Goal: Task Accomplishment & Management: Use online tool/utility

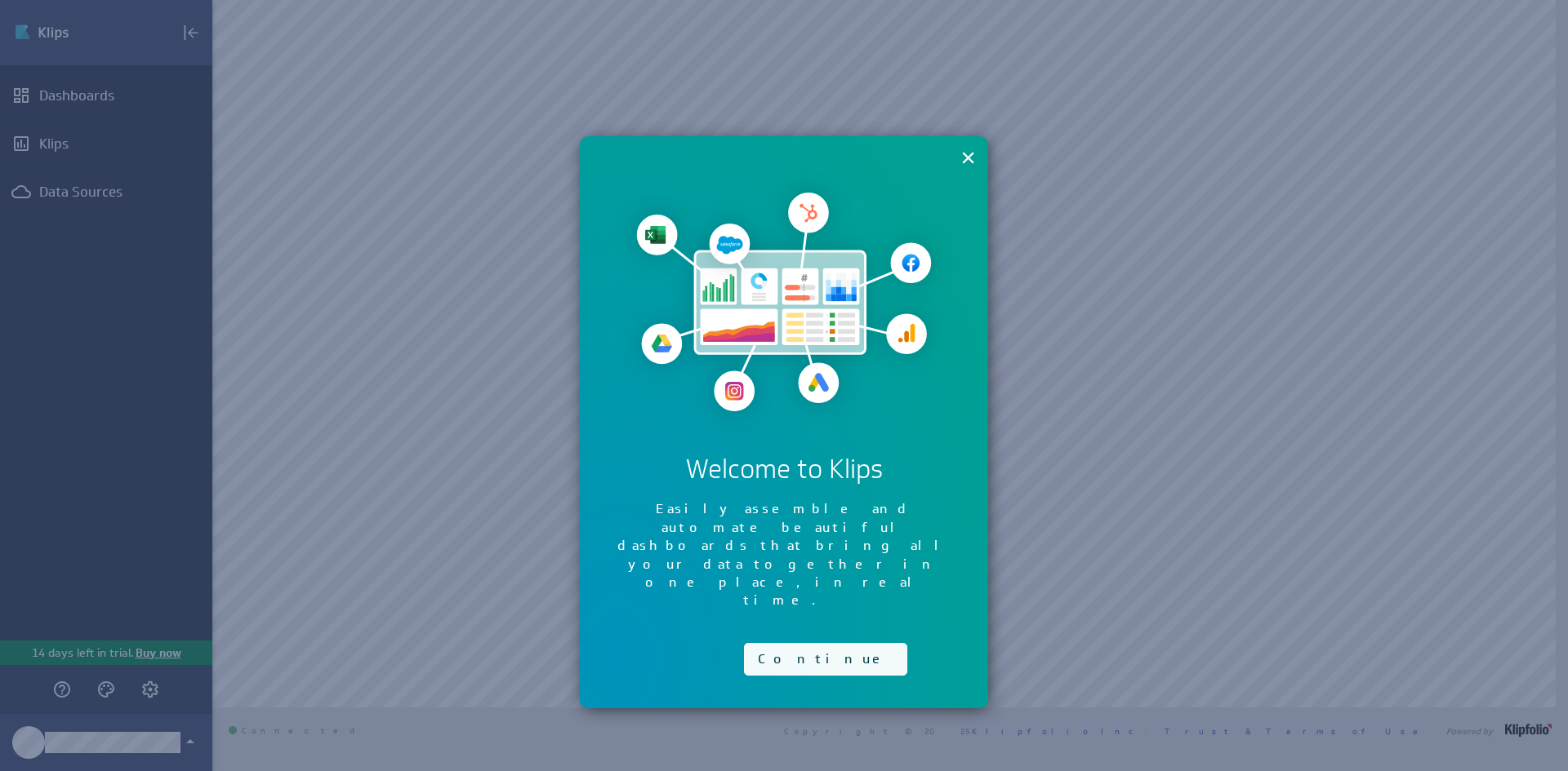
click at [813, 643] on button "Continue" at bounding box center [826, 659] width 163 height 33
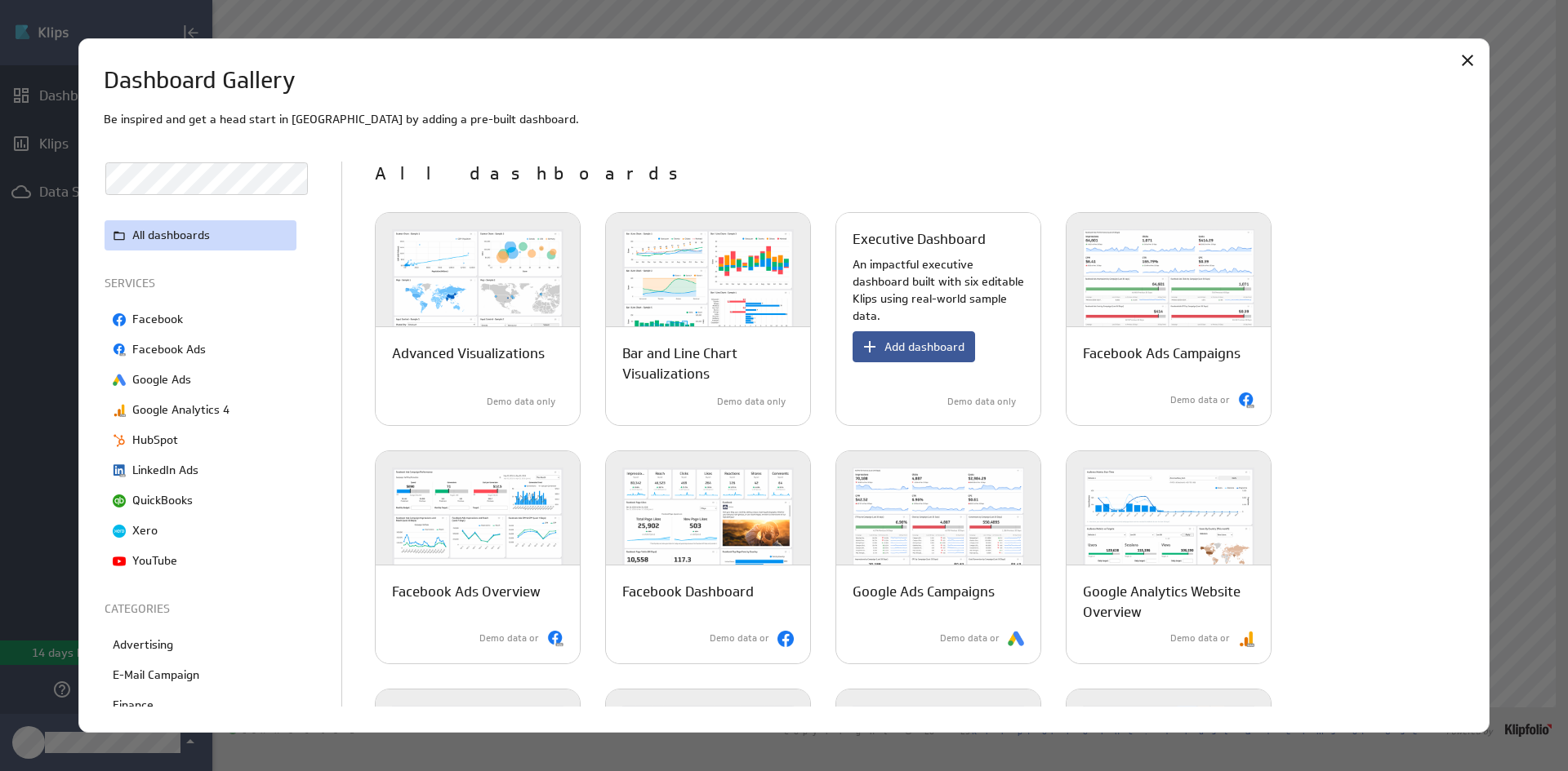
click at [929, 356] on button "Add dashboard" at bounding box center [914, 347] width 122 height 31
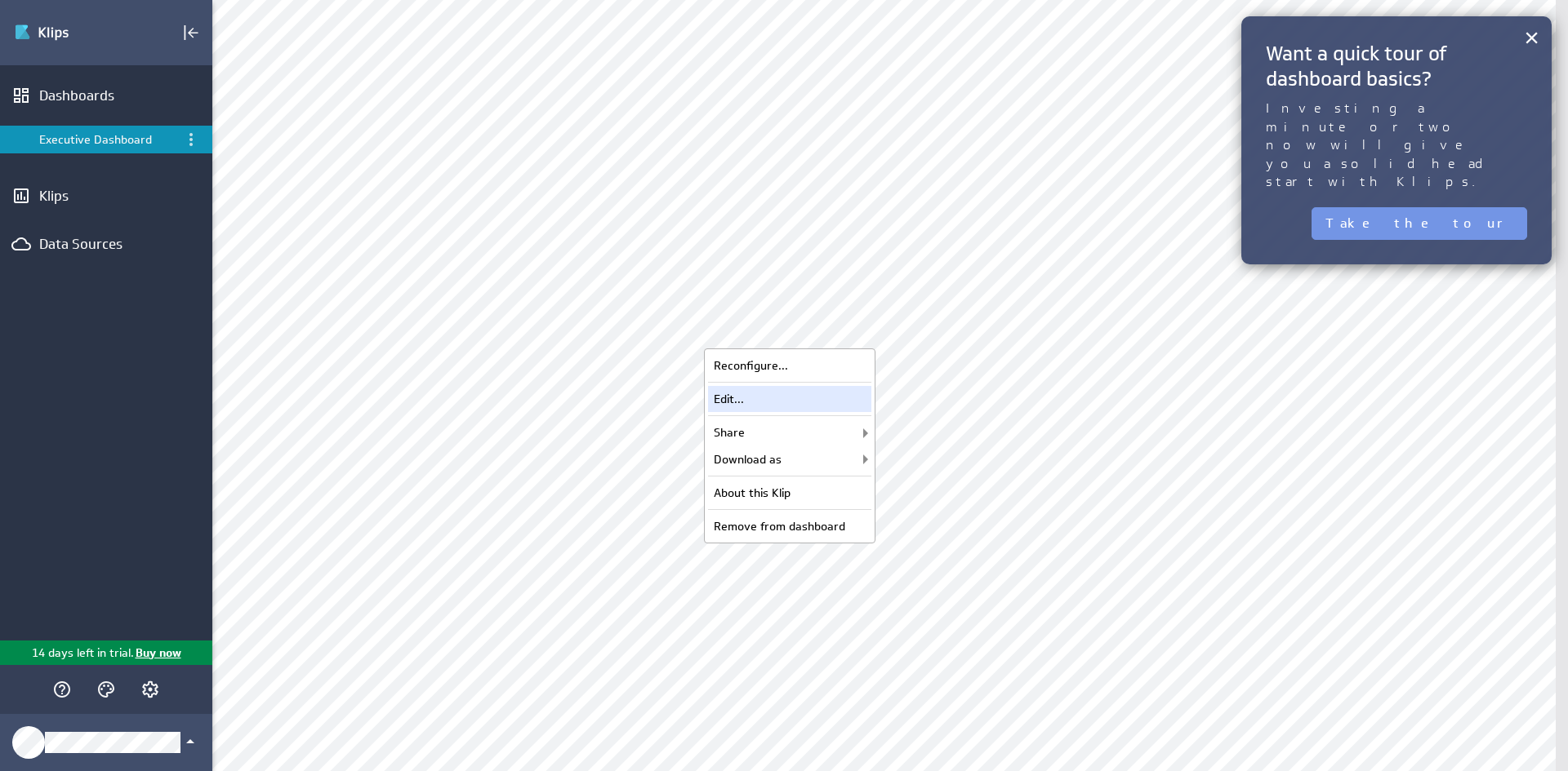
click at [815, 386] on div "Edit..." at bounding box center [790, 399] width 163 height 26
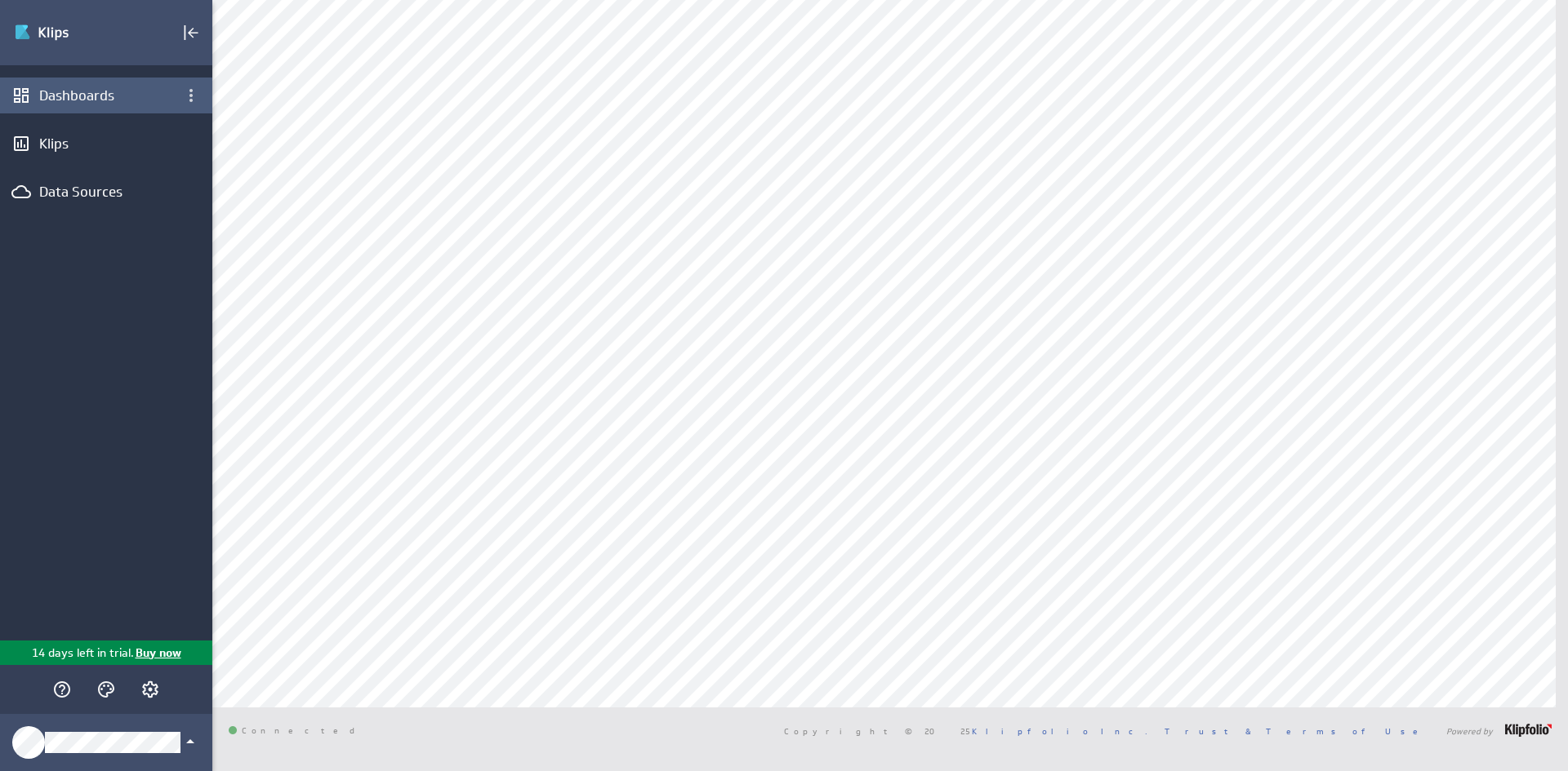
click at [121, 95] on div "Dashboards" at bounding box center [106, 95] width 134 height 17
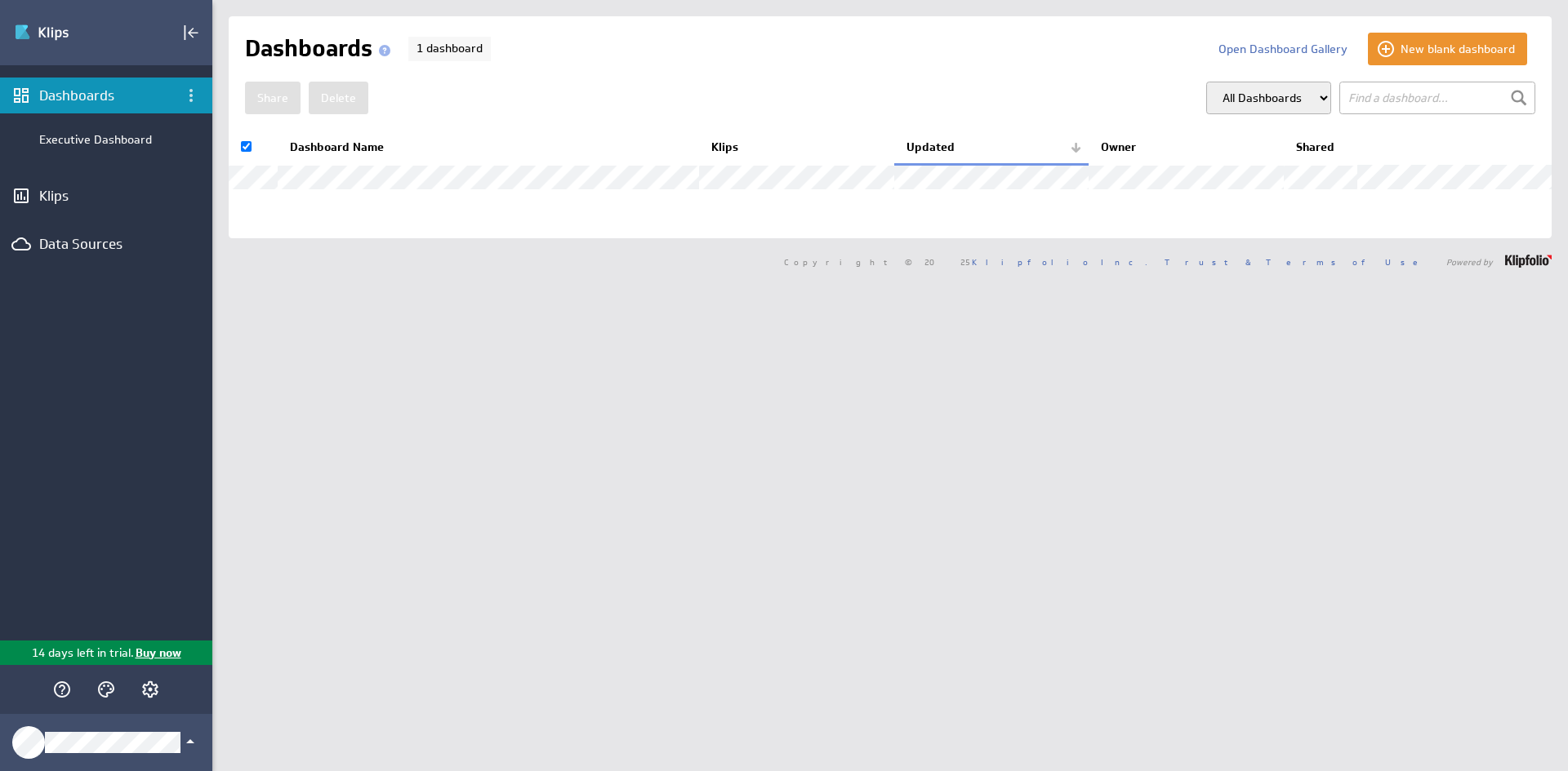
checkbox input "true"
click at [336, 95] on button "Delete" at bounding box center [338, 98] width 59 height 33
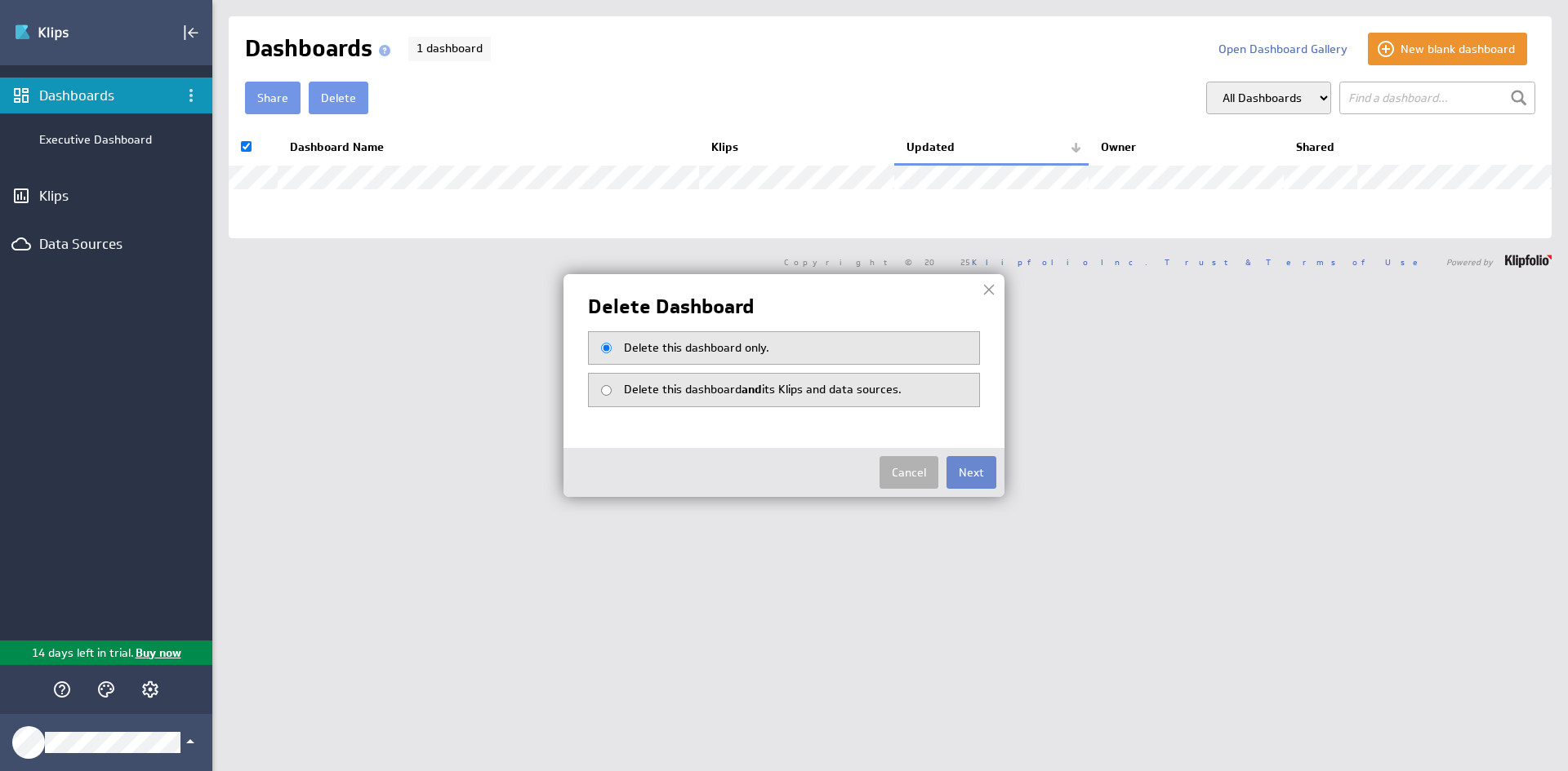
click at [983, 479] on button "Next" at bounding box center [971, 473] width 50 height 33
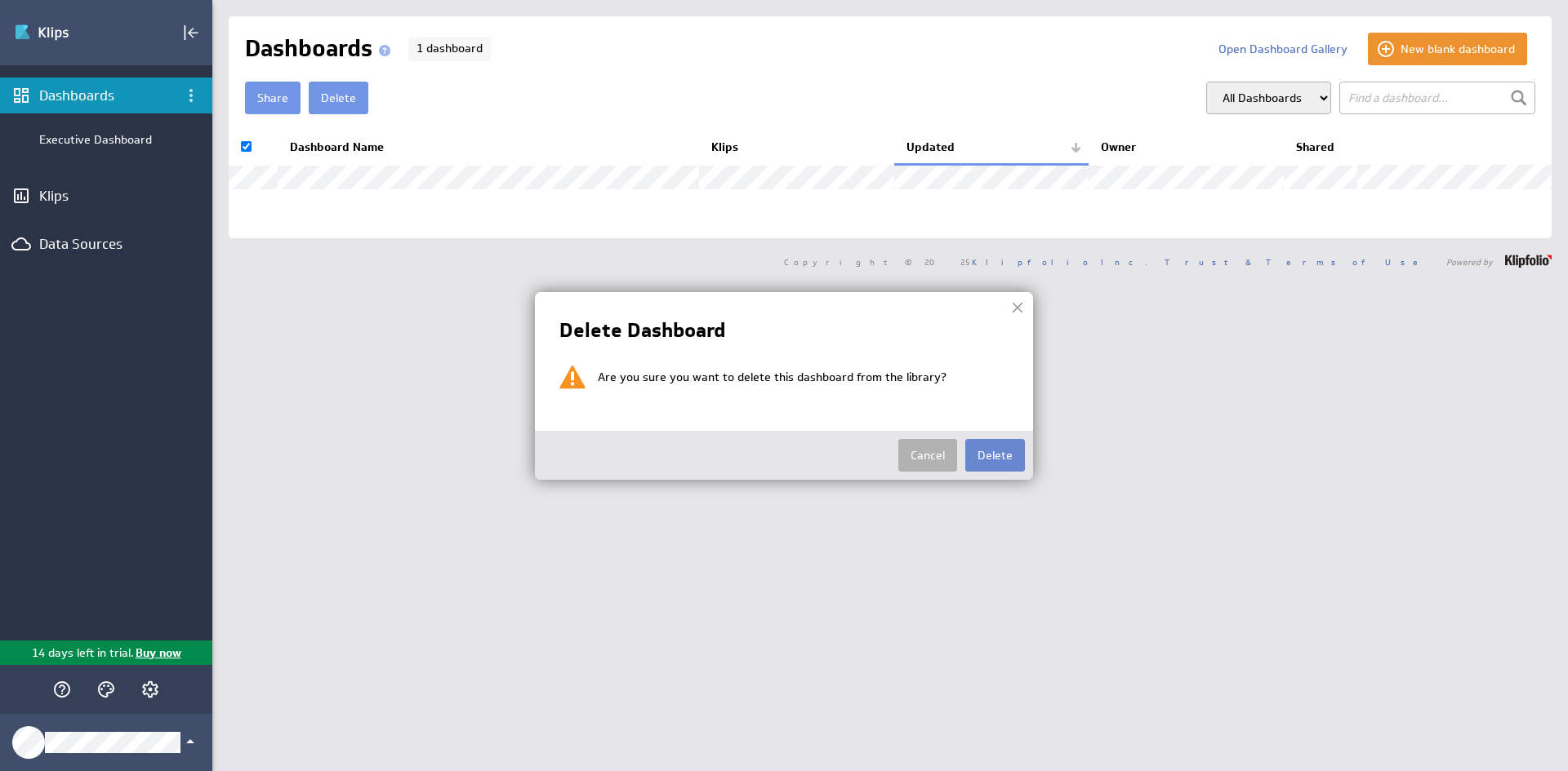
click at [987, 462] on button "Delete" at bounding box center [995, 455] width 59 height 33
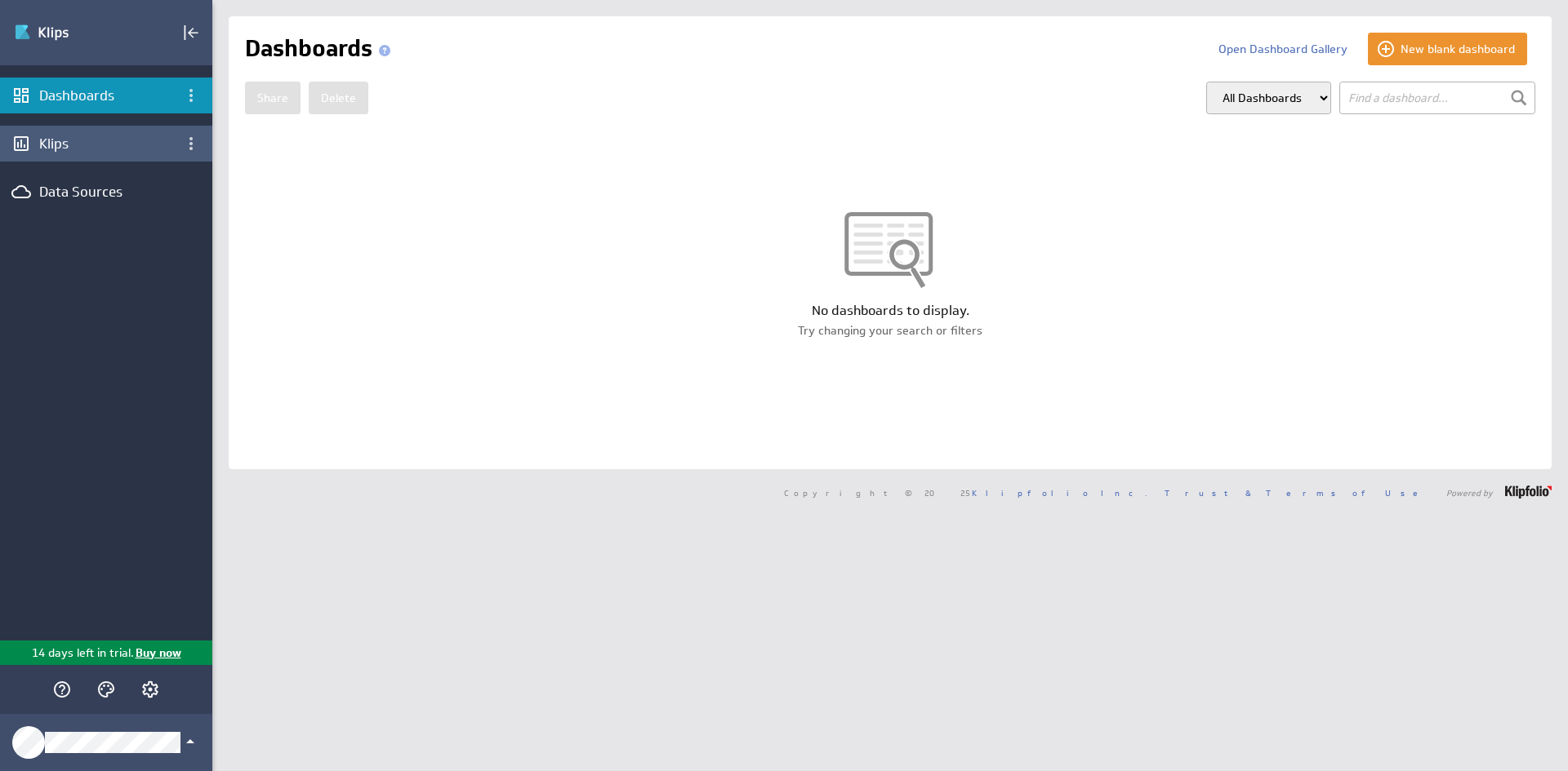
click at [49, 144] on div "Klips" at bounding box center [106, 144] width 134 height 17
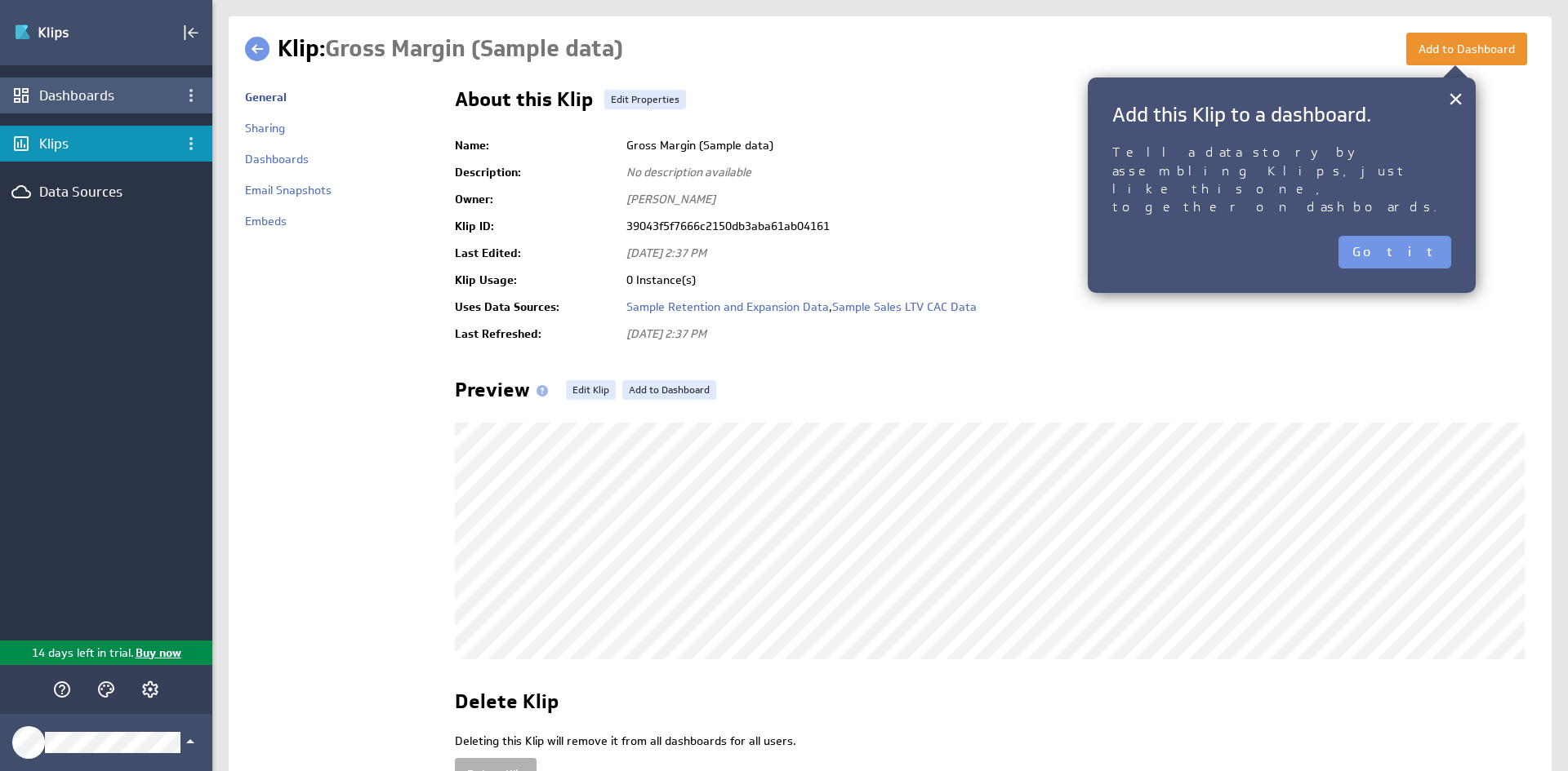
click at [67, 99] on div "Dashboards" at bounding box center [106, 95] width 134 height 17
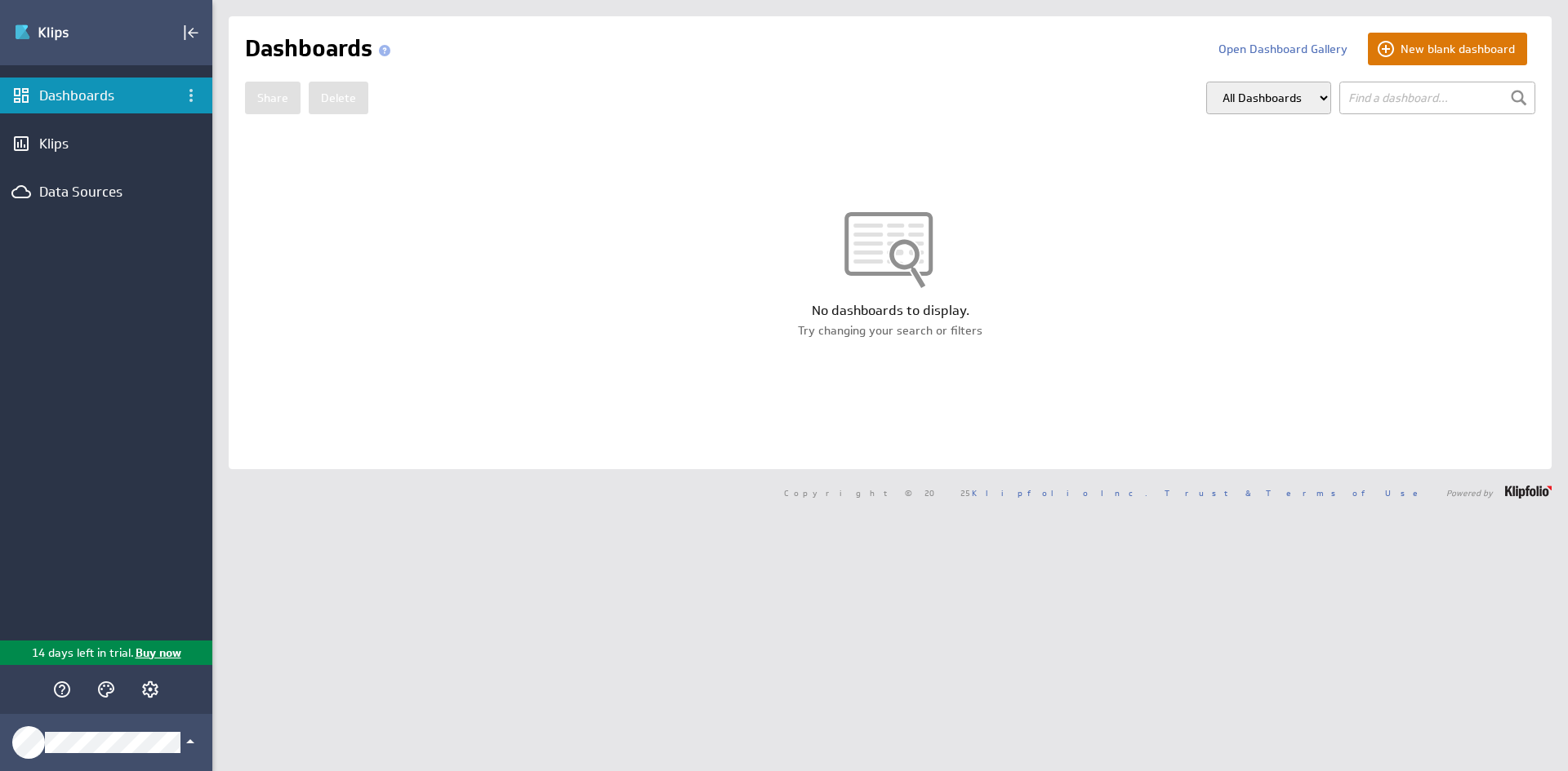
click at [1376, 55] on button "New blank dashboard" at bounding box center [1448, 50] width 159 height 33
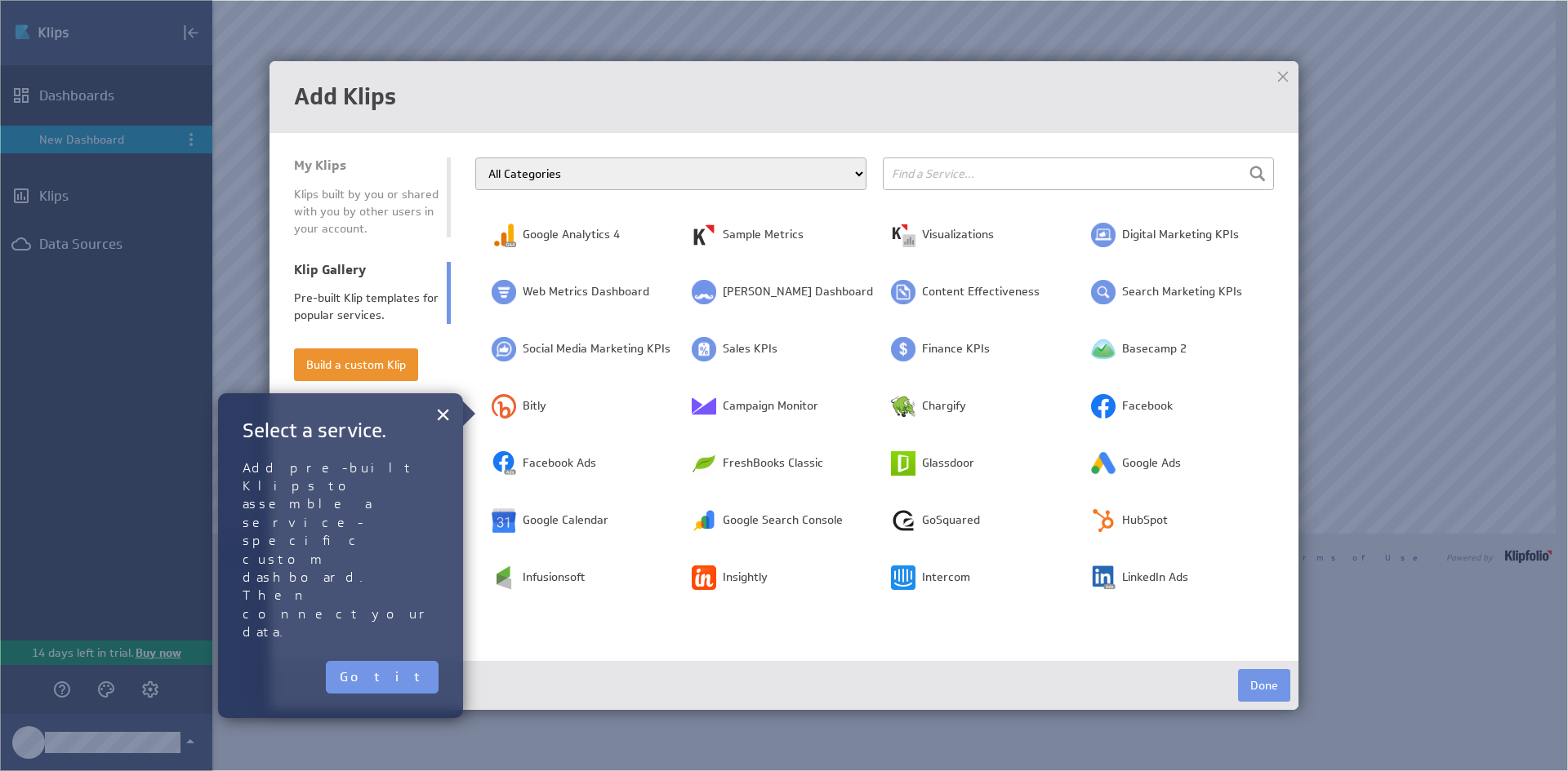
click at [1284, 66] on div at bounding box center [1282, 76] width 24 height 24
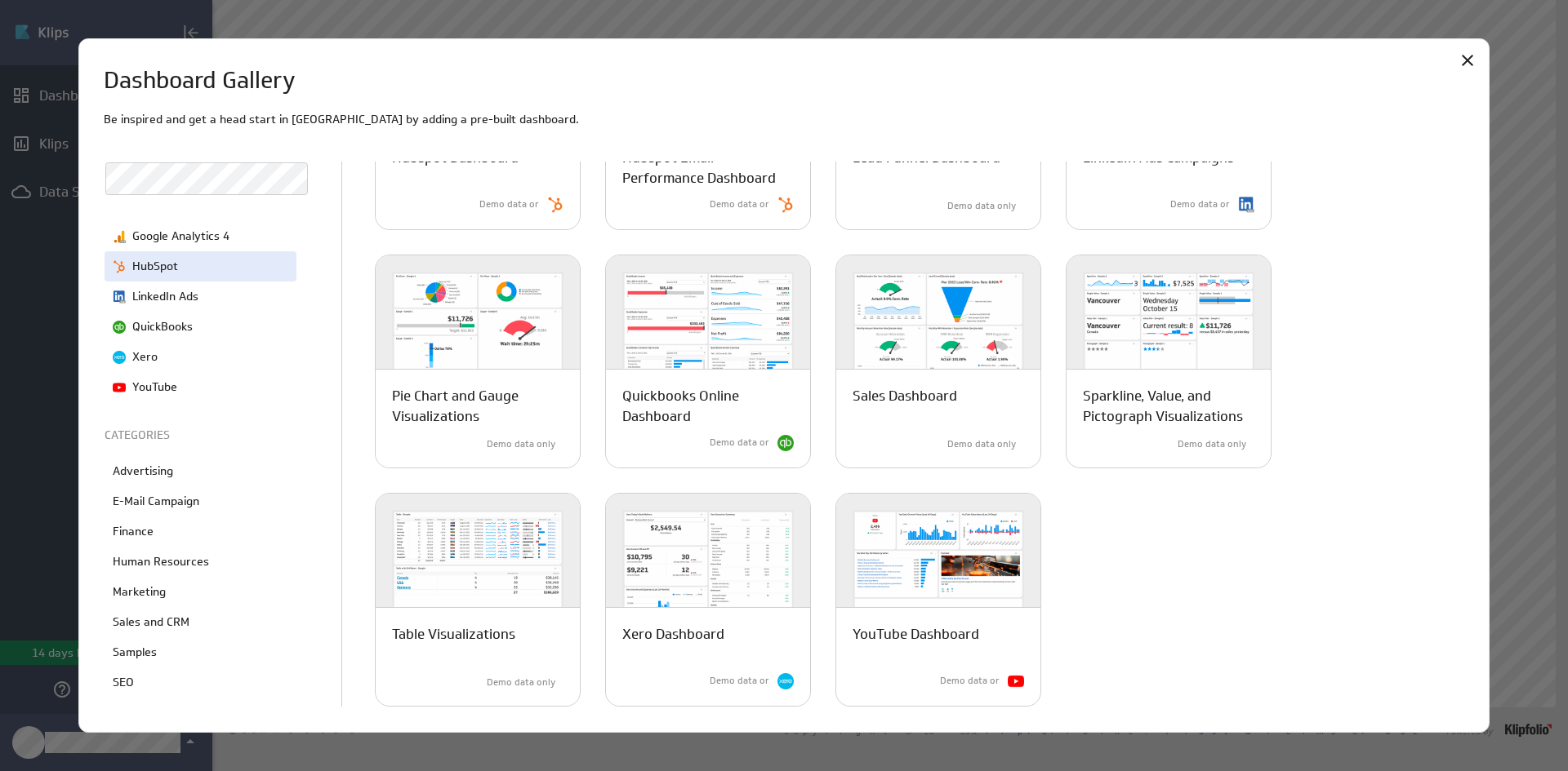
scroll to position [225, 0]
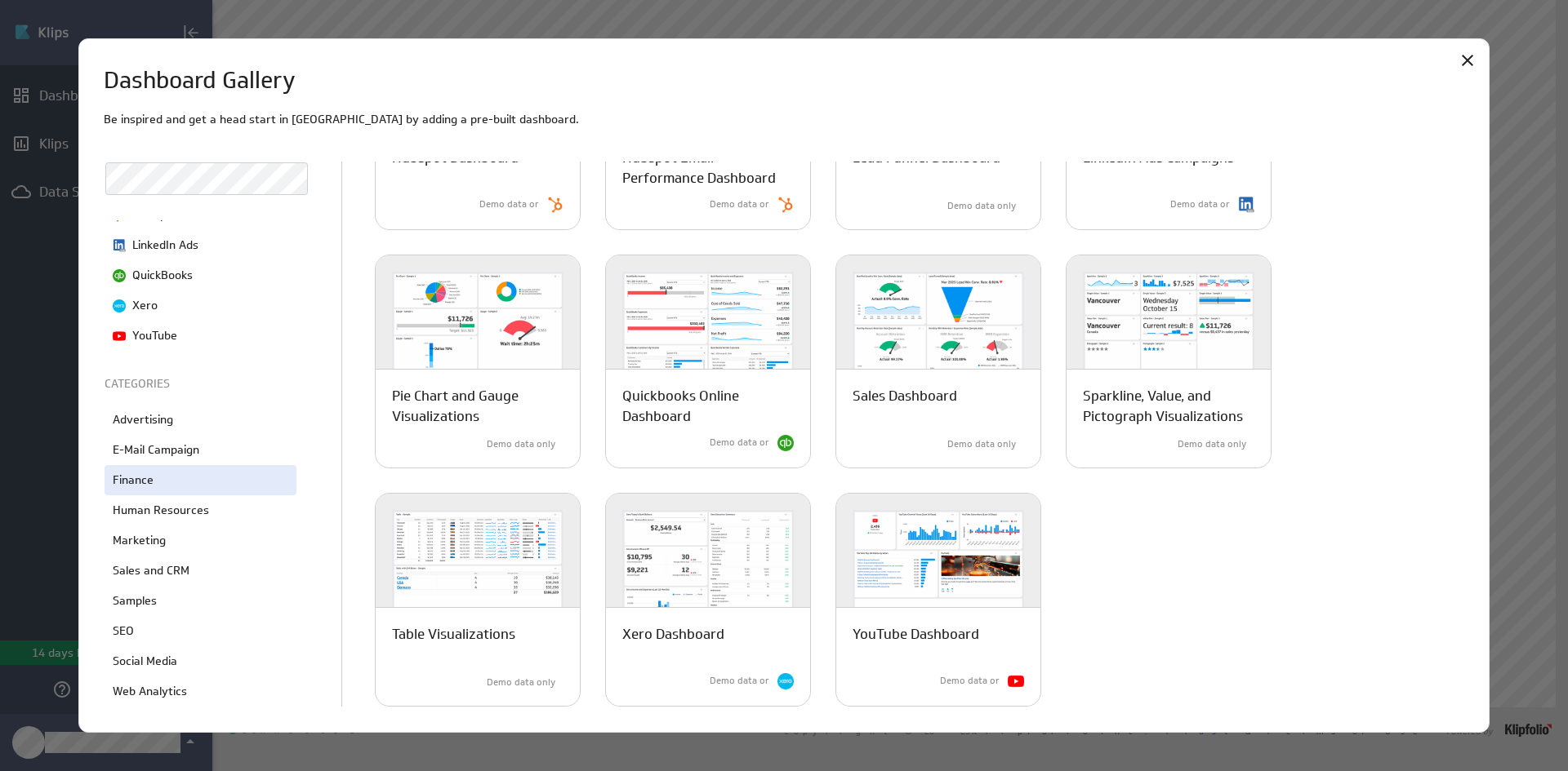
click at [161, 486] on div "Finance" at bounding box center [201, 480] width 192 height 30
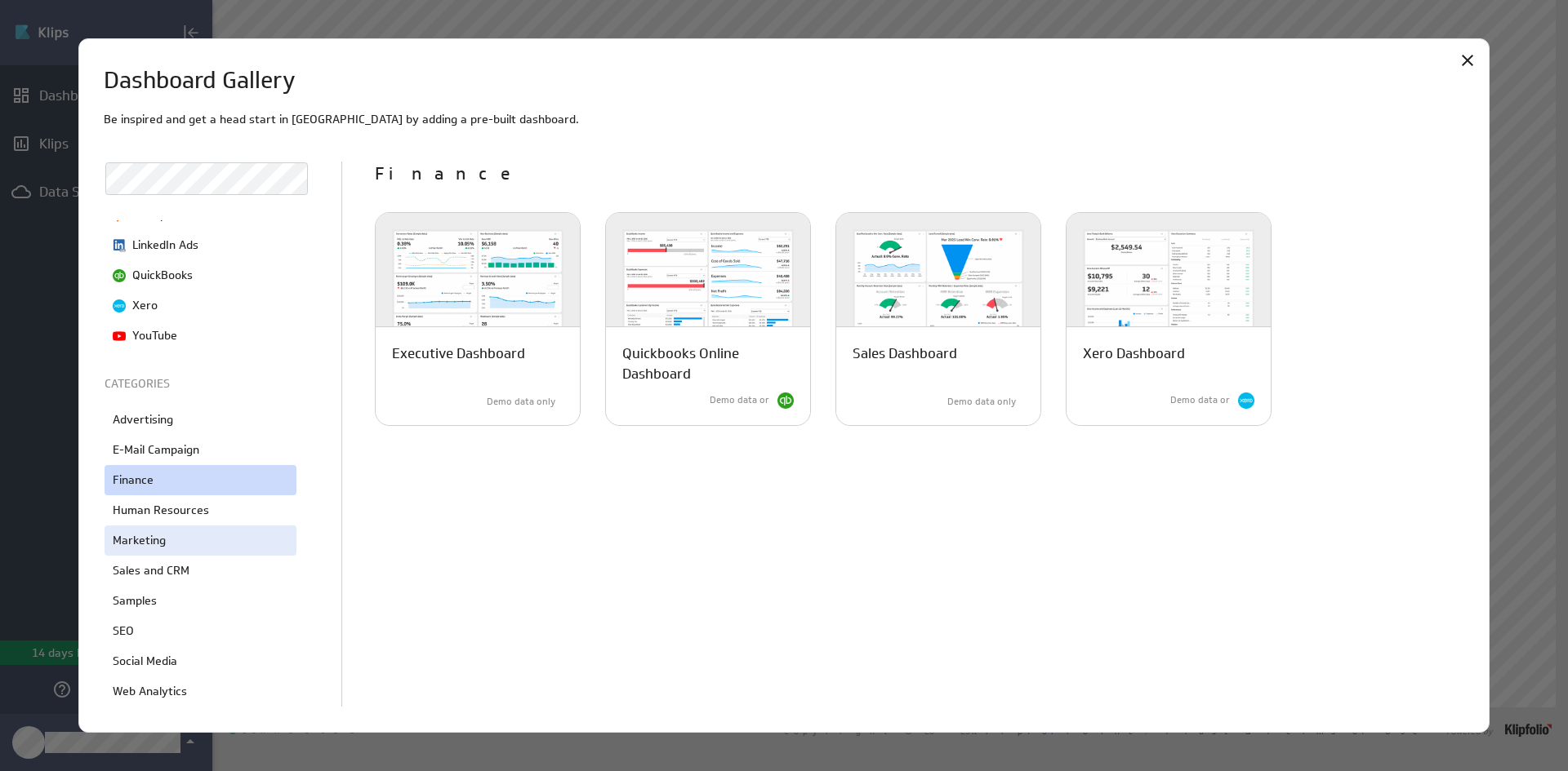
click at [154, 544] on p "Marketing" at bounding box center [139, 541] width 53 height 17
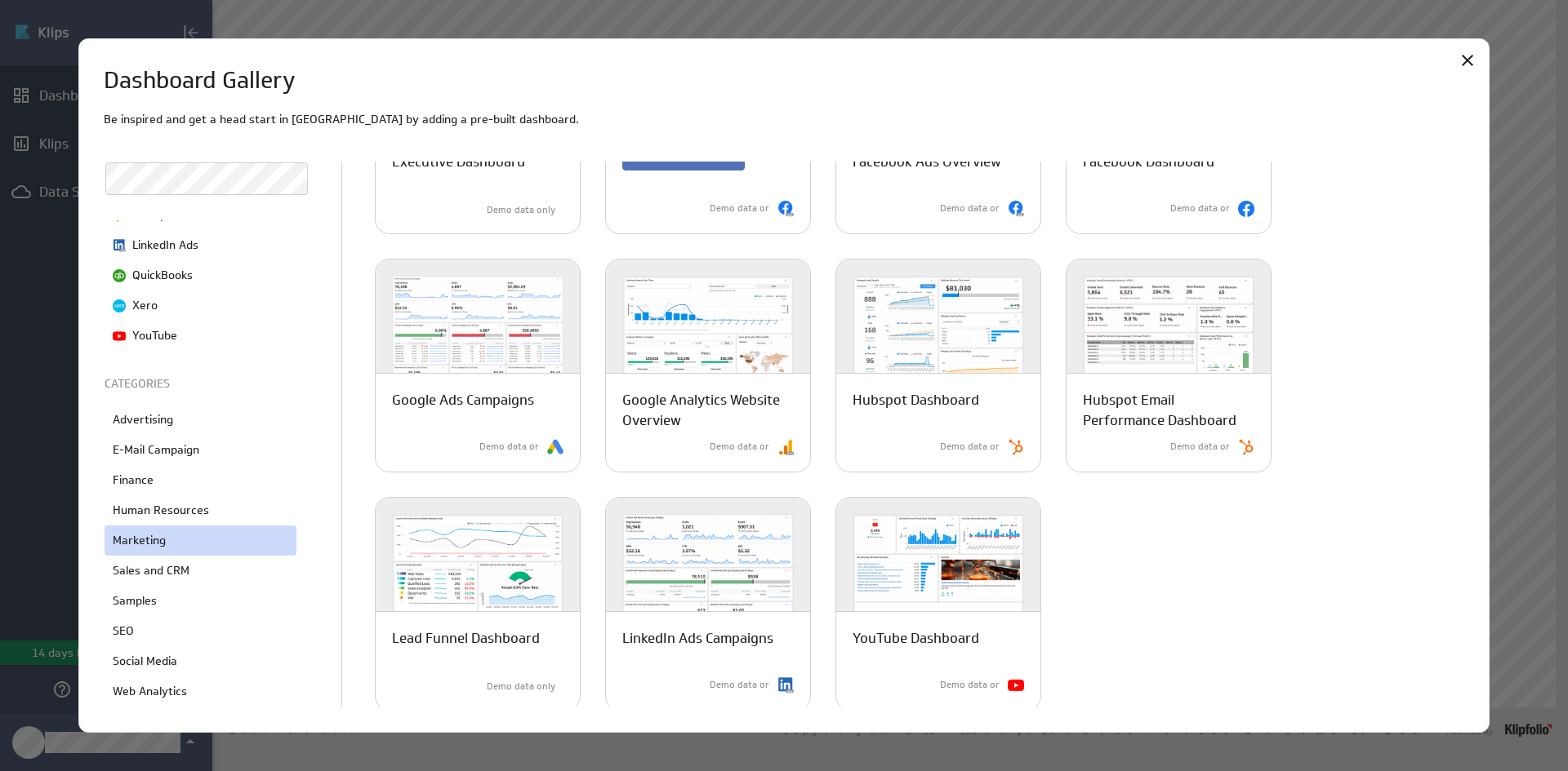
scroll to position [196, 0]
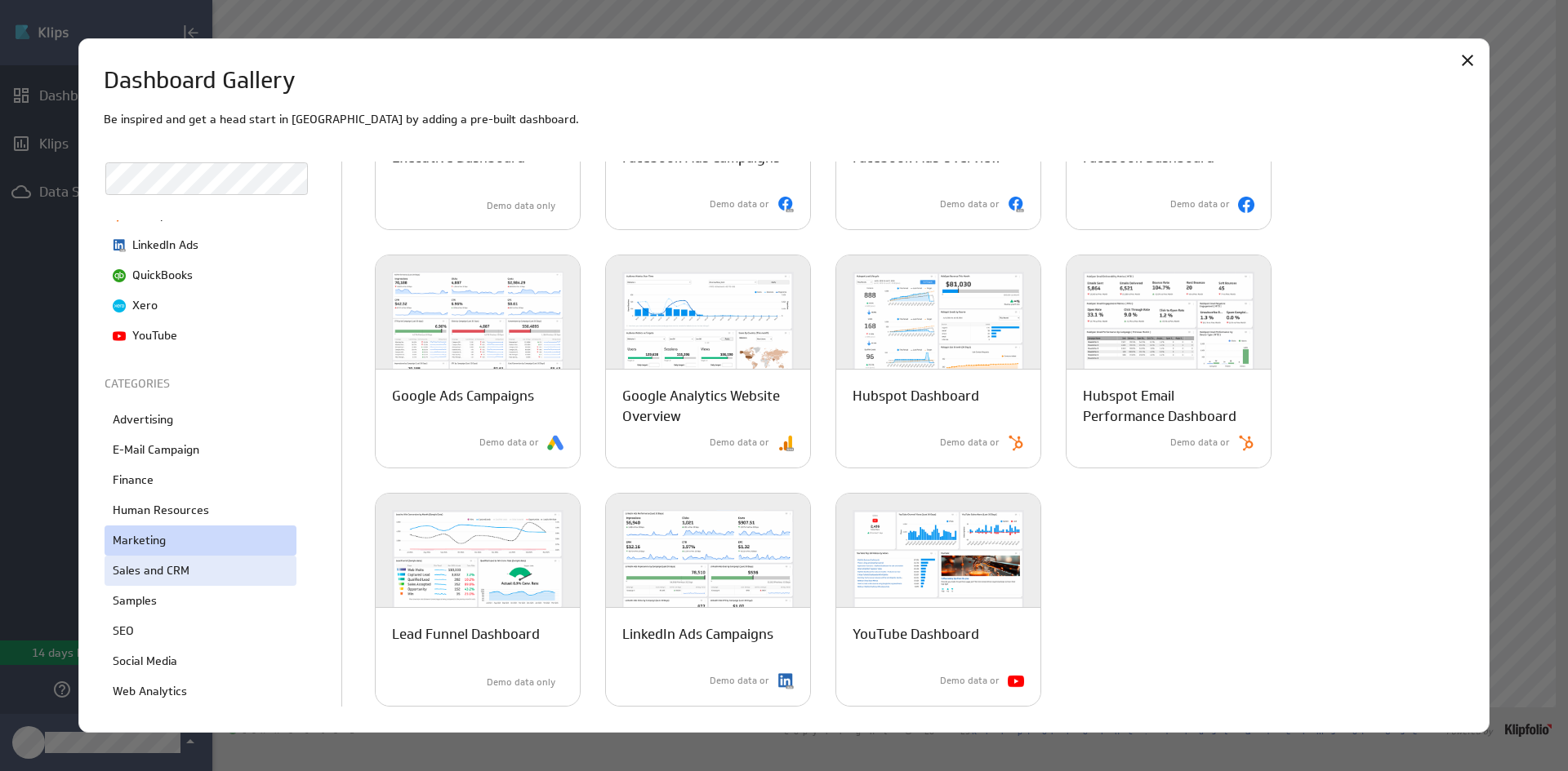
click at [162, 563] on p "Sales and CRM" at bounding box center [151, 571] width 77 height 17
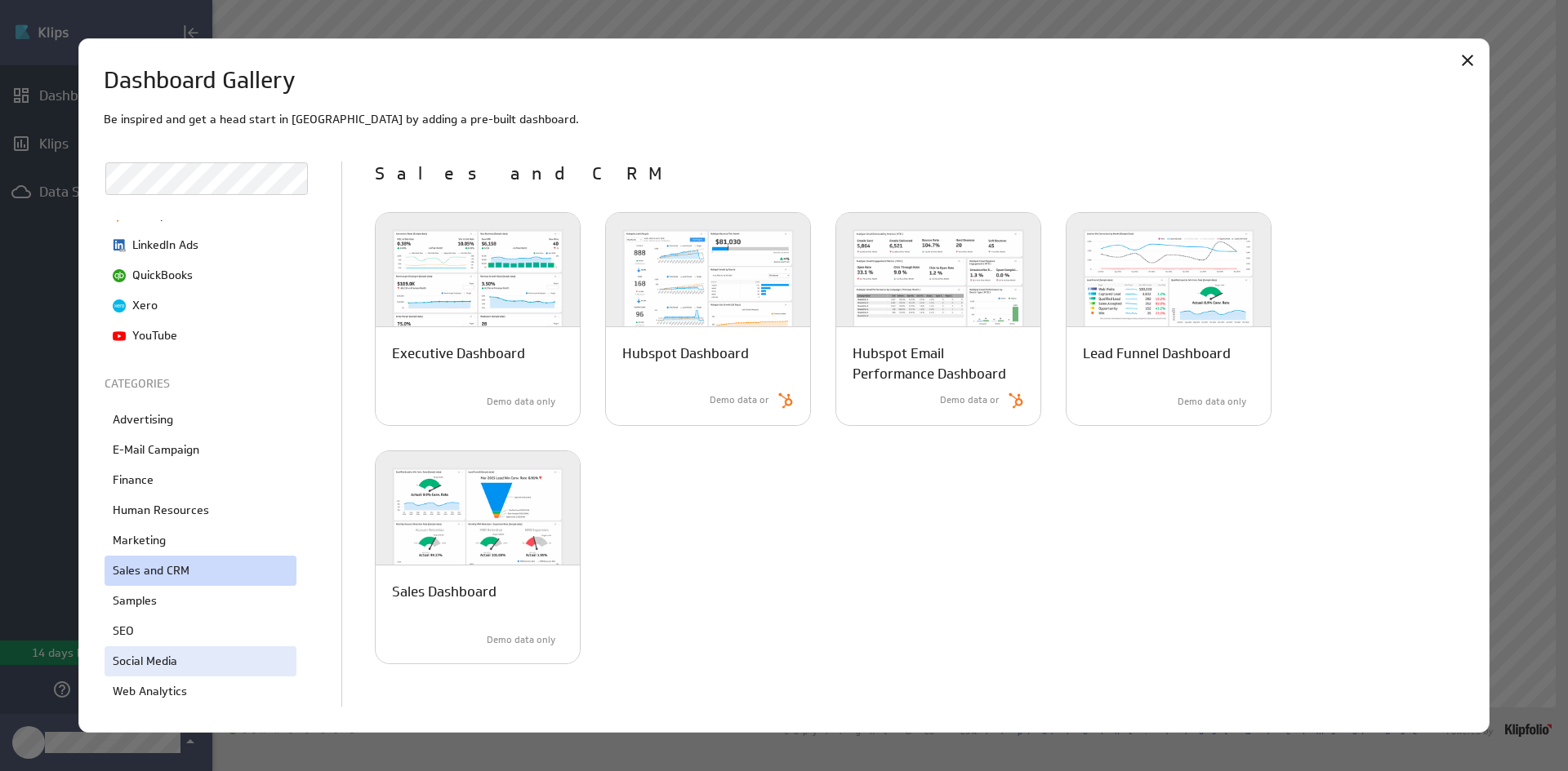
click at [147, 658] on p "Social Media" at bounding box center [145, 662] width 64 height 17
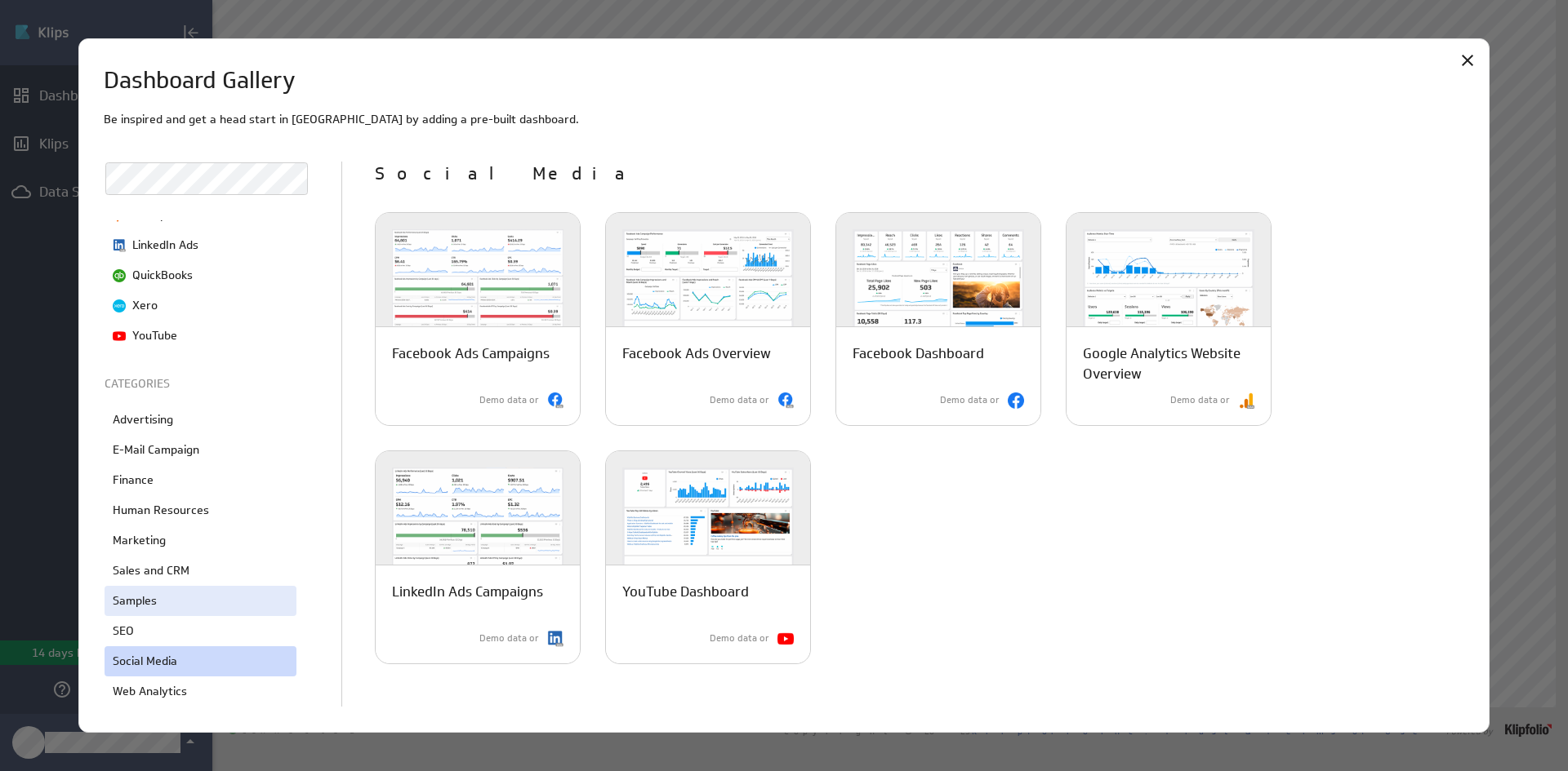
click at [163, 602] on div "Samples" at bounding box center [201, 601] width 192 height 30
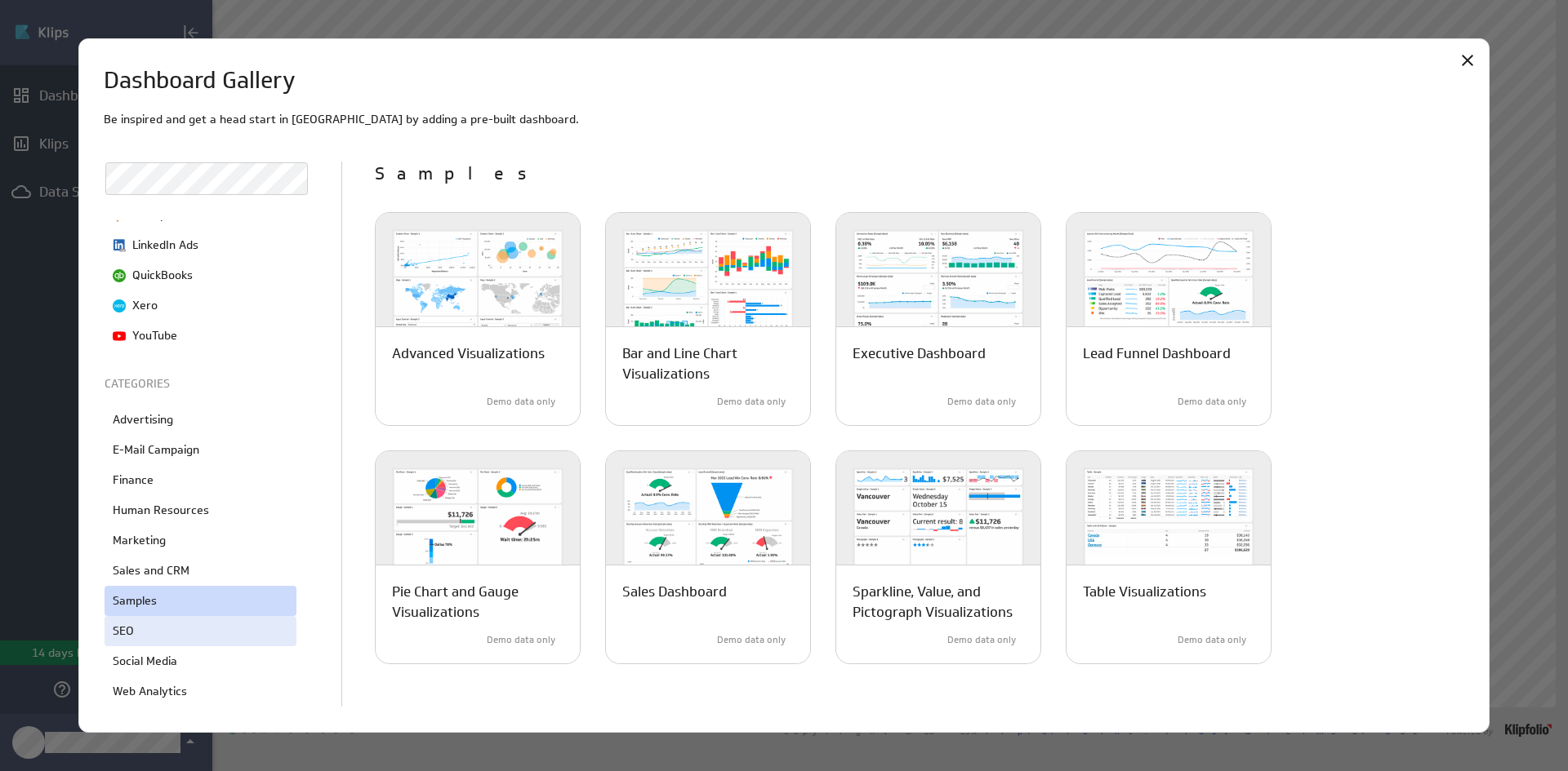
click at [187, 635] on div "SEO" at bounding box center [201, 631] width 192 height 30
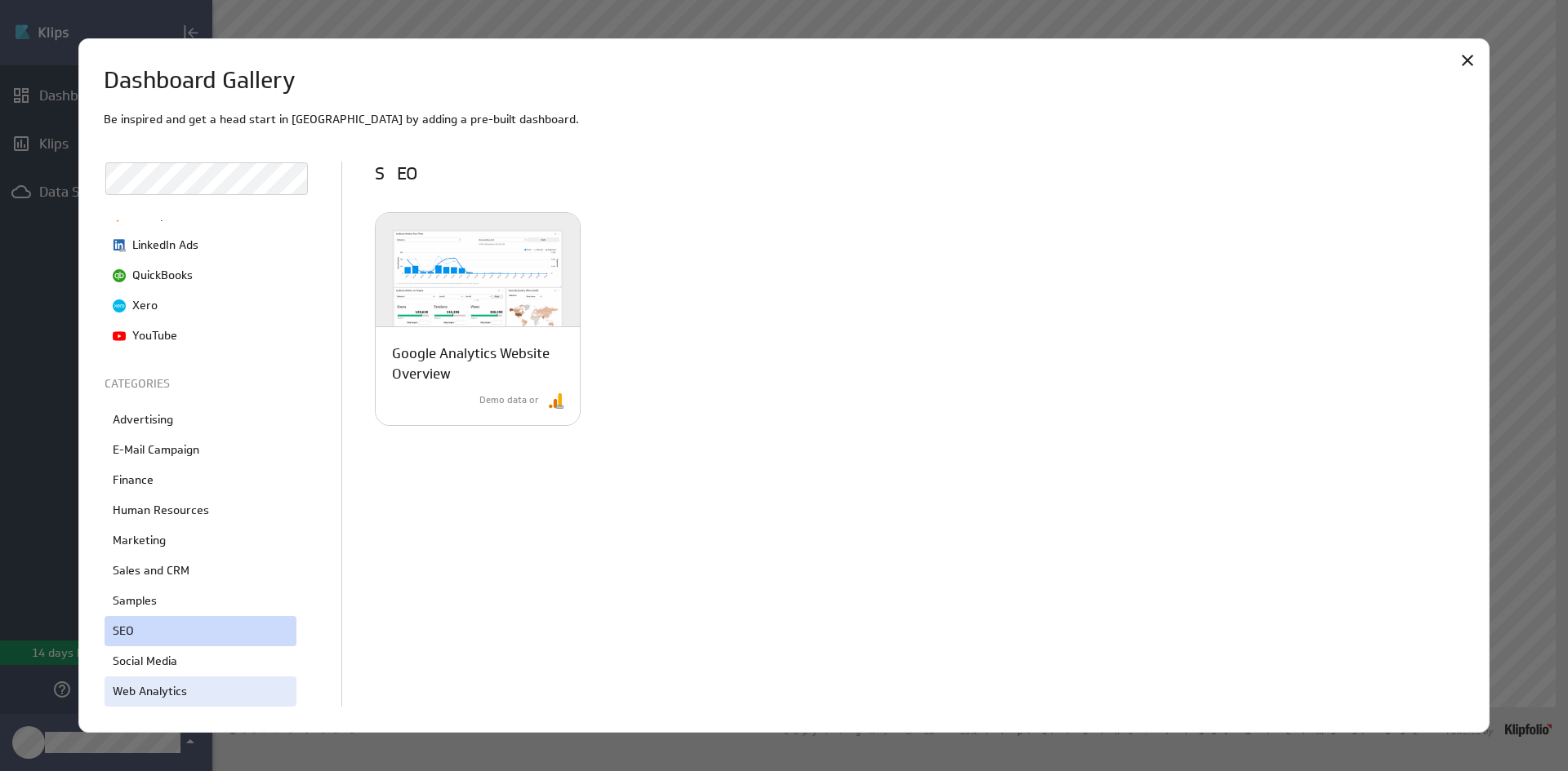
click at [166, 680] on div "Web Analytics" at bounding box center [201, 691] width 192 height 30
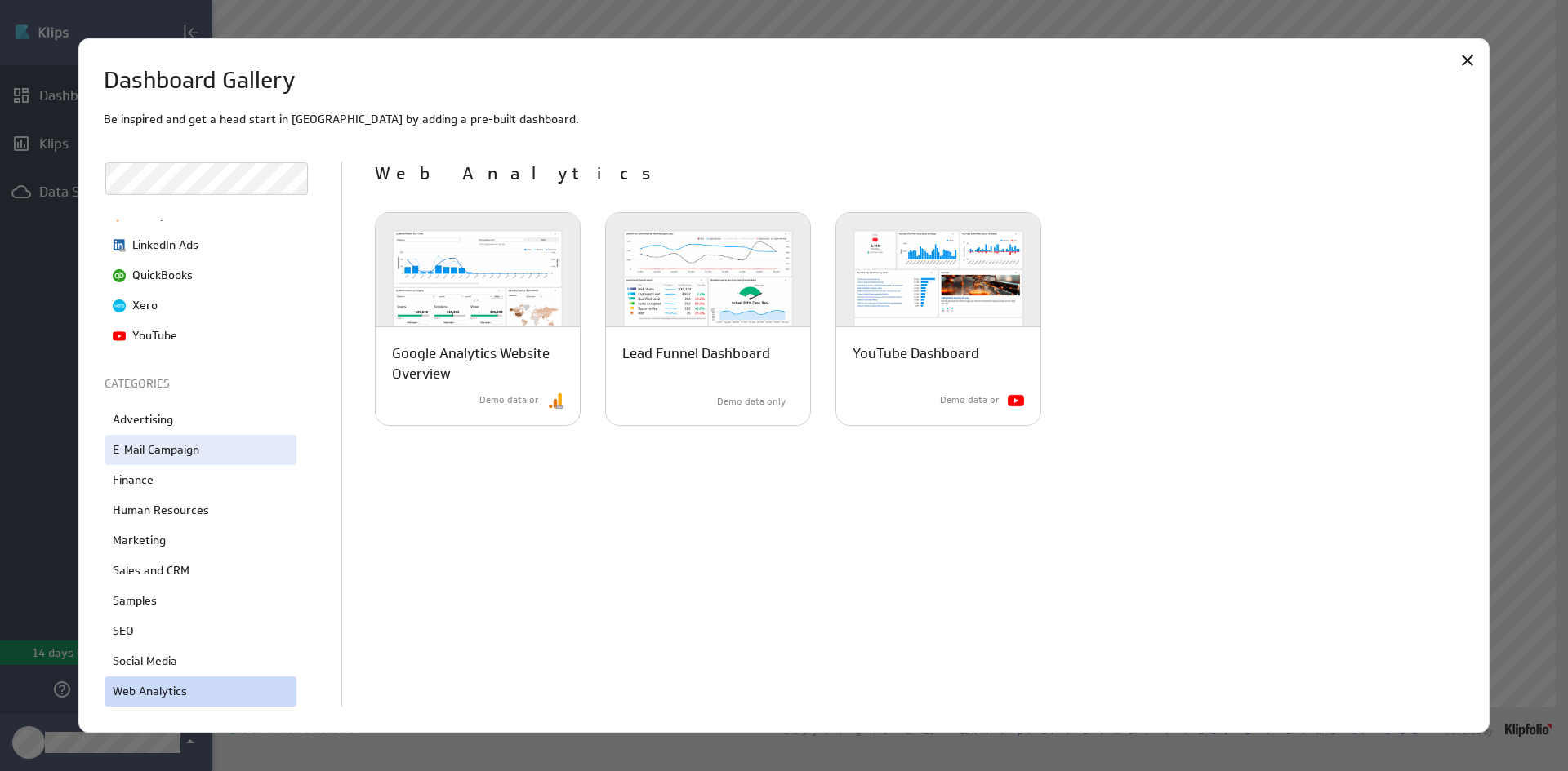
click at [213, 453] on div "E-Mail Campaign" at bounding box center [201, 450] width 192 height 30
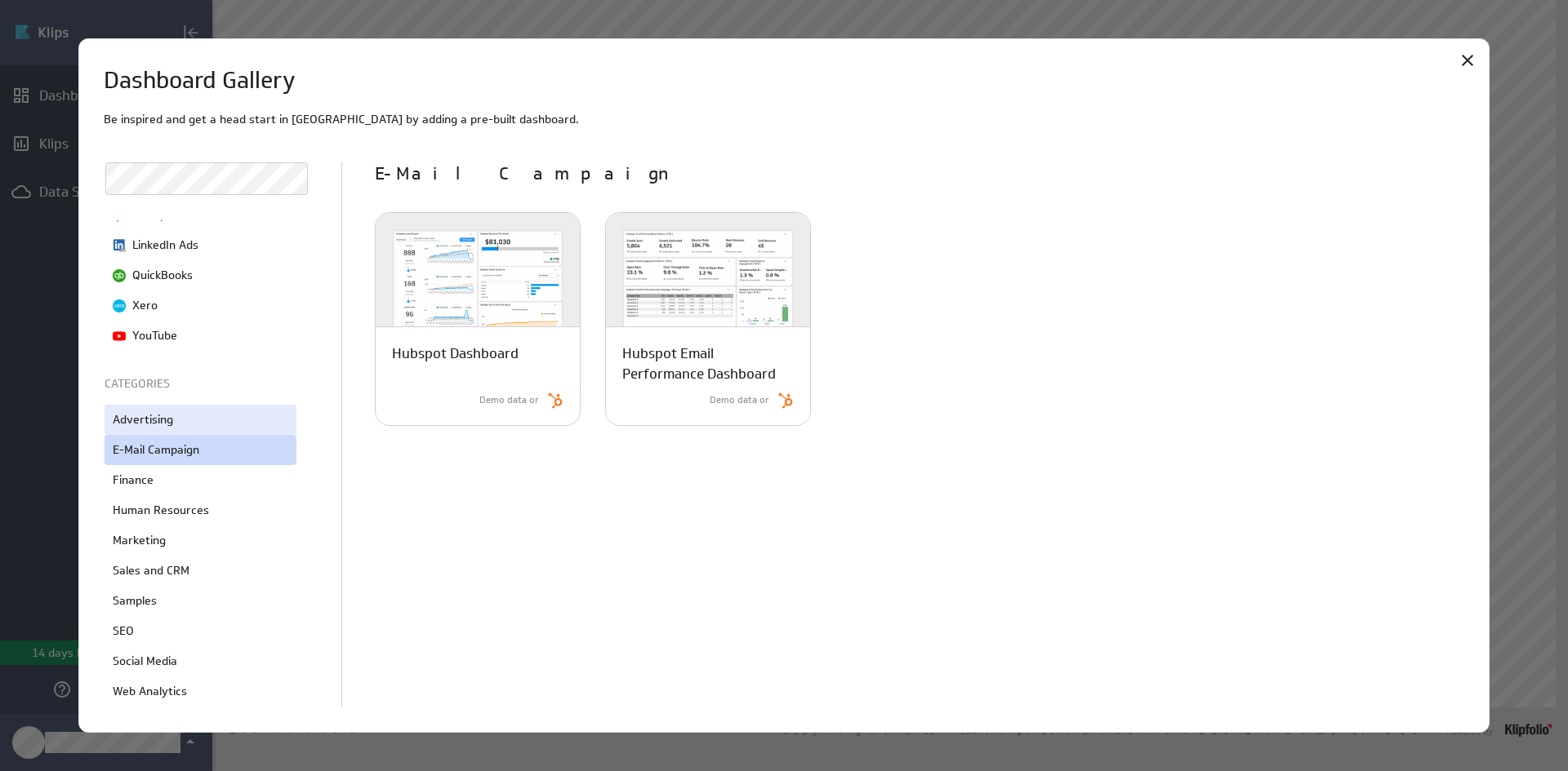
click at [238, 408] on div "Advertising" at bounding box center [201, 419] width 192 height 30
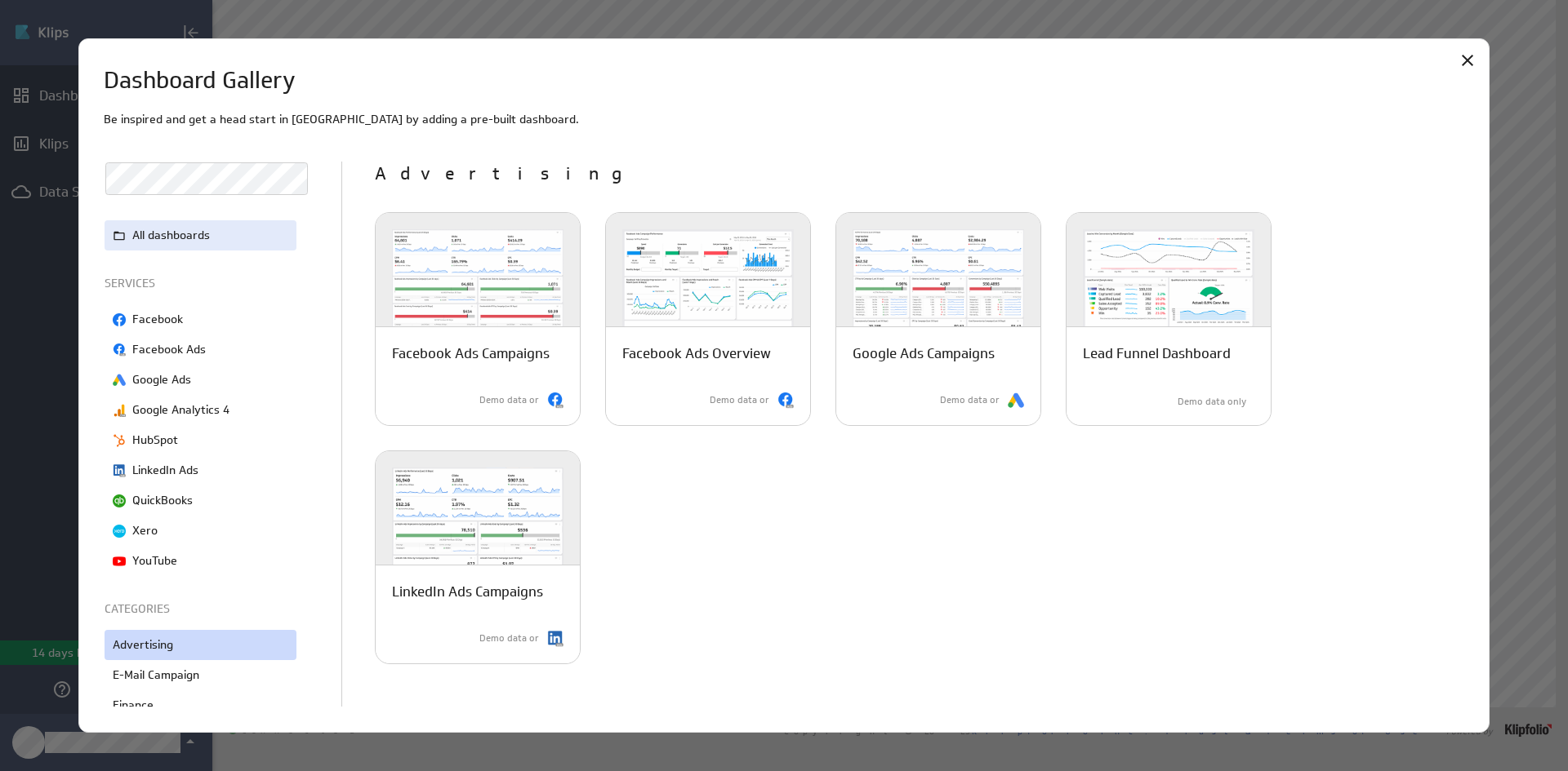
click at [209, 249] on div "All dashboards" at bounding box center [201, 235] width 192 height 30
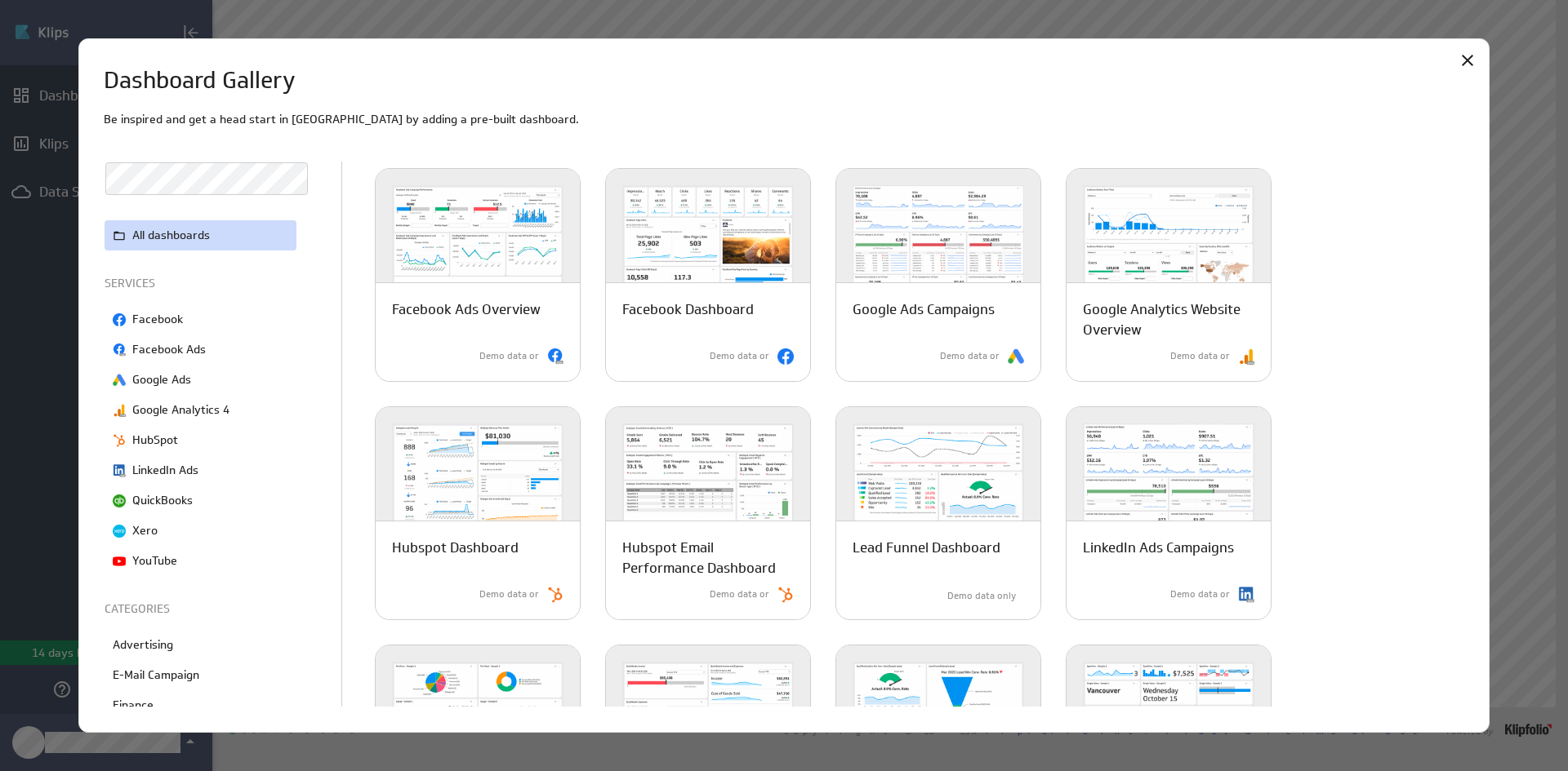
scroll to position [320, 0]
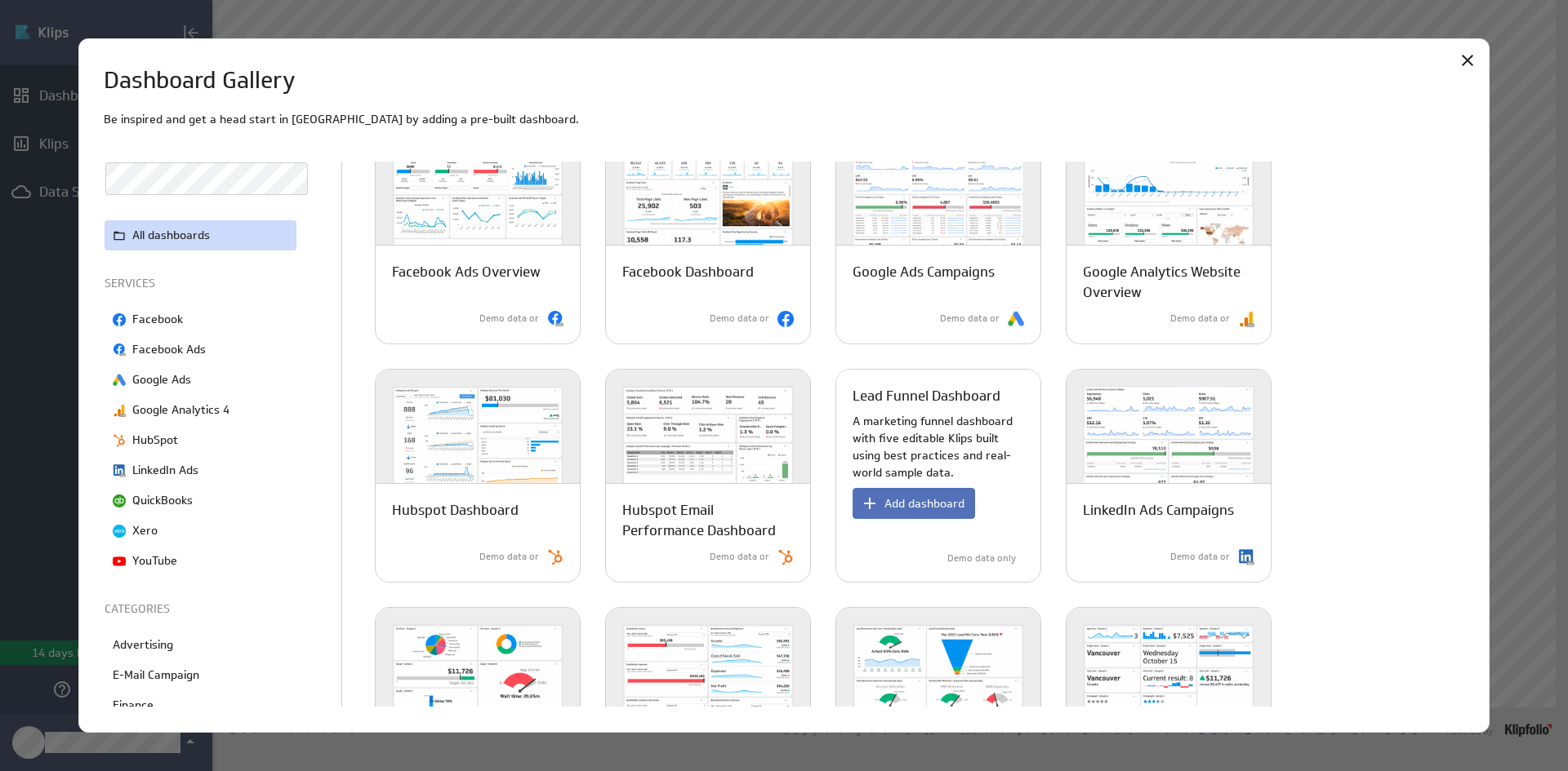
click at [975, 548] on div "Demo data only" at bounding box center [926, 559] width 209 height 27
click at [959, 428] on p "A marketing funnel dashboard with five editable Klips built using best practice…" at bounding box center [938, 447] width 172 height 69
click at [902, 493] on button "Add dashboard" at bounding box center [914, 504] width 122 height 31
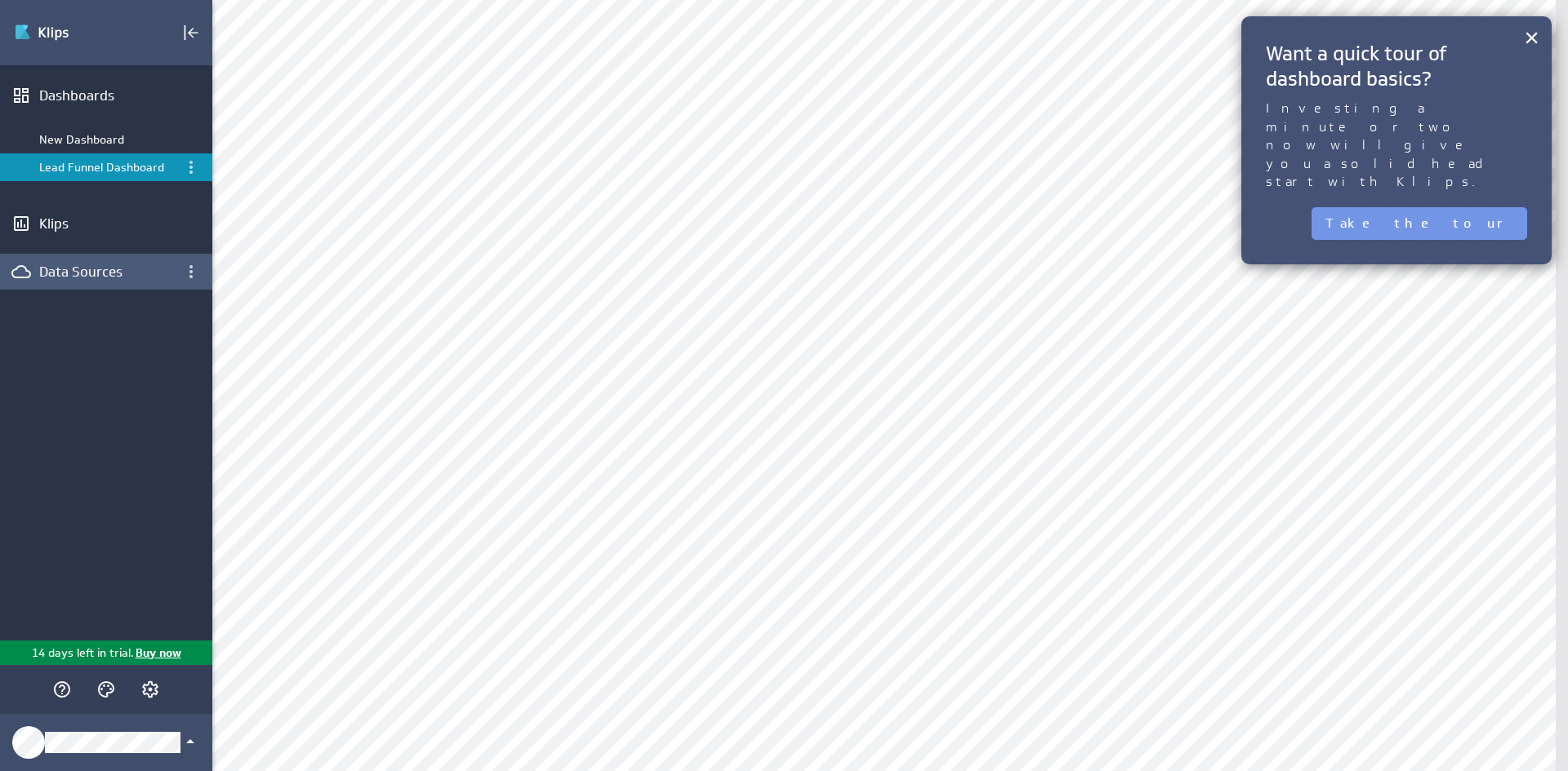
click at [100, 264] on div "Data Sources" at bounding box center [106, 272] width 134 height 17
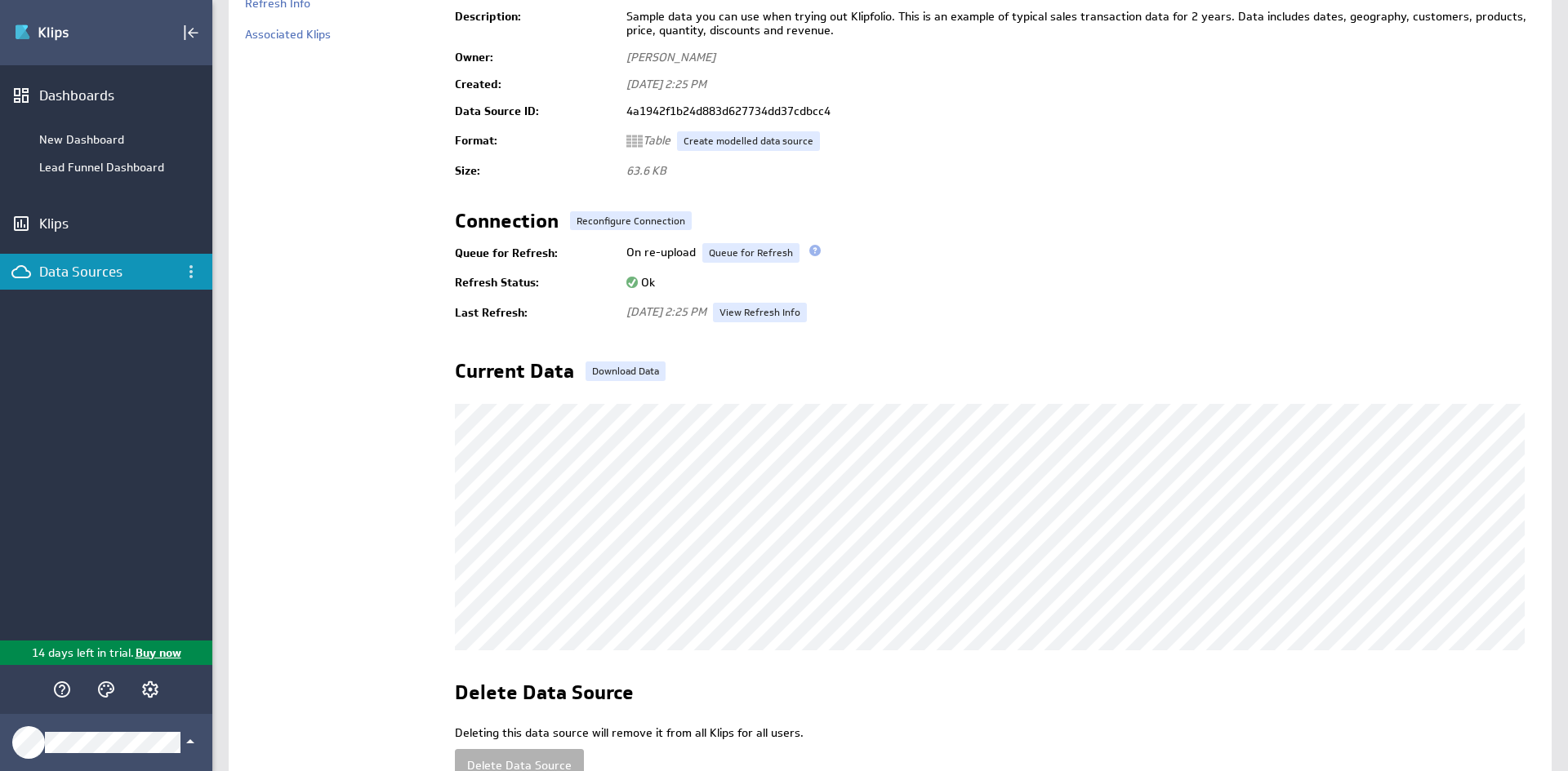
scroll to position [192, 0]
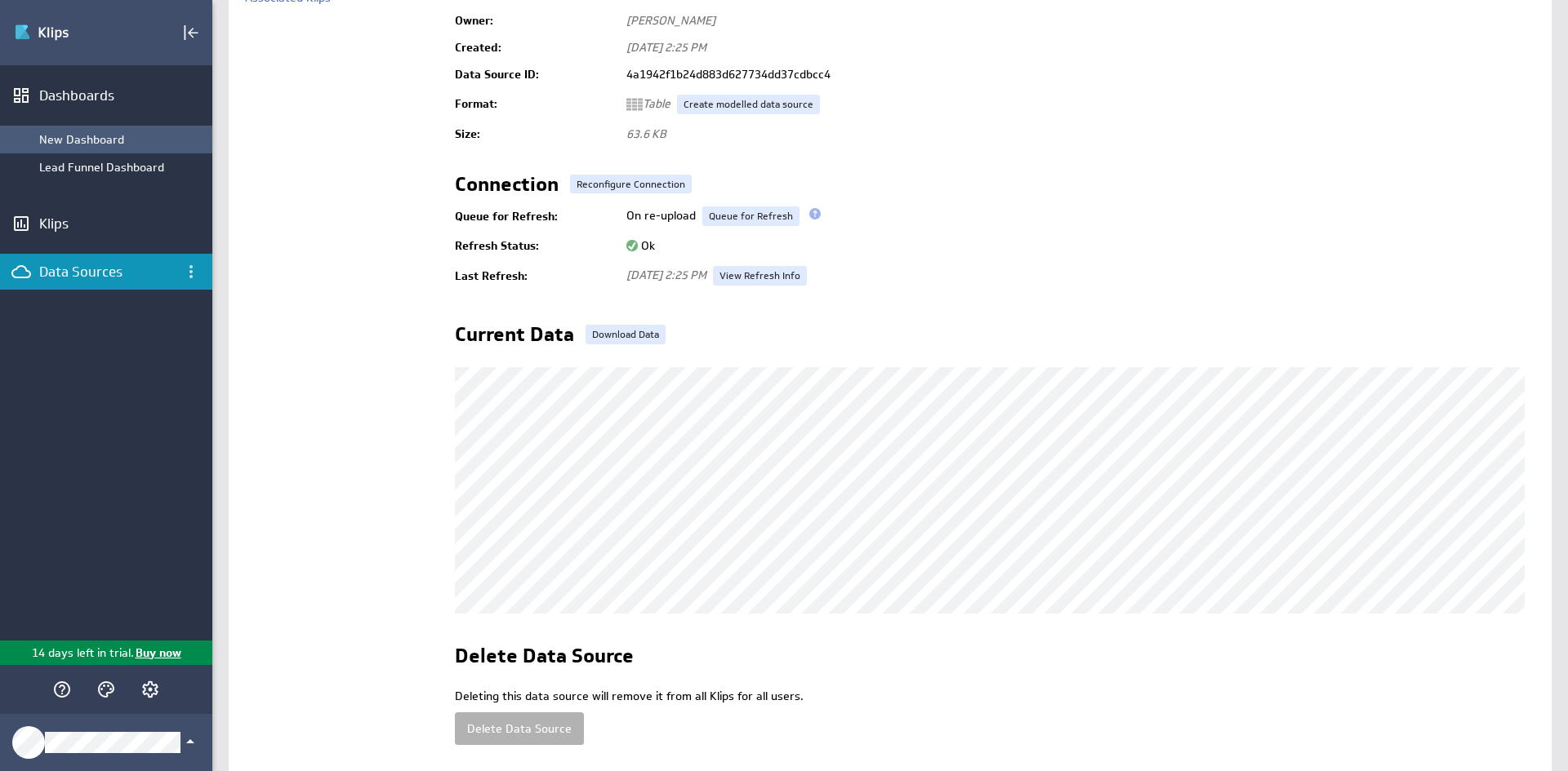
click at [99, 151] on div "New Dashboard" at bounding box center [106, 139] width 213 height 28
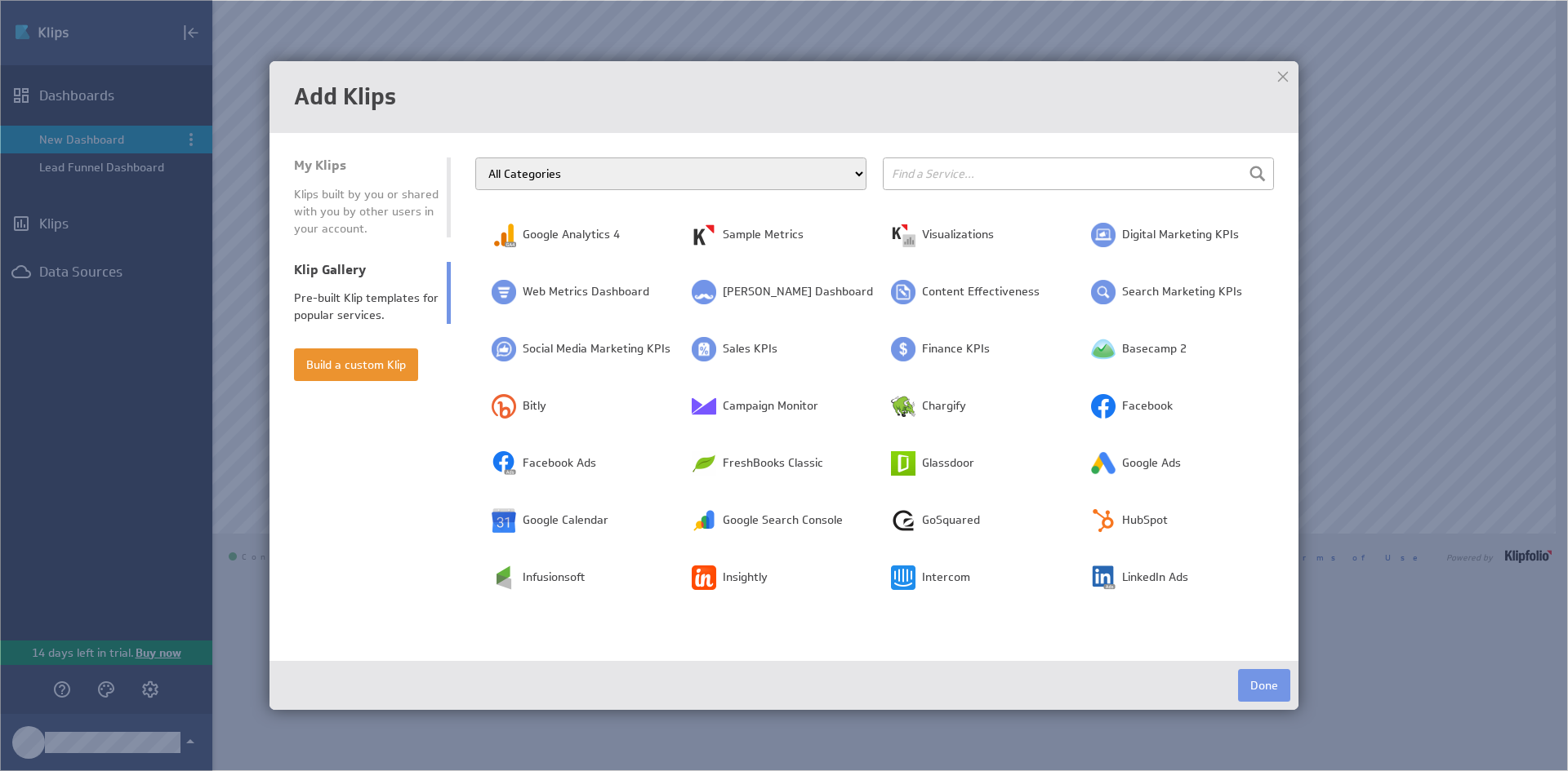
click at [813, 182] on select "All Categories Advertising Cloud Storage Customer Support Dashboard Gallery Dat…" at bounding box center [670, 174] width 392 height 33
click at [475, 157] on select "All Categories Advertising Cloud Storage Customer Support Dashboard Gallery Dat…" at bounding box center [670, 174] width 392 height 33
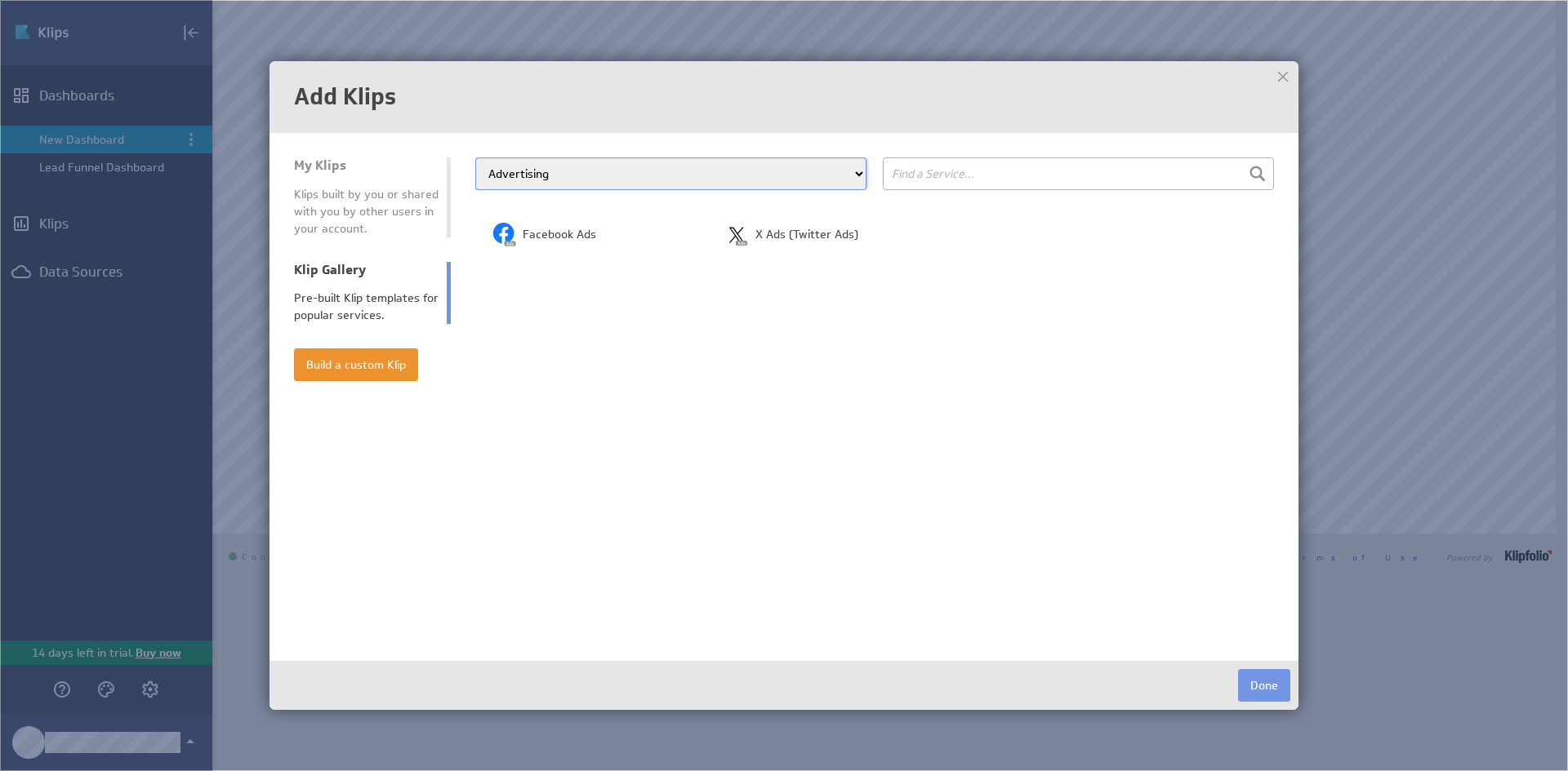
click at [782, 177] on select "All Categories Advertising Cloud Storage Customer Support Dashboard Gallery Dat…" at bounding box center [670, 174] width 392 height 33
click at [475, 157] on select "All Categories Advertising Cloud Storage Customer Support Dashboard Gallery Dat…" at bounding box center [670, 174] width 392 height 33
click at [789, 174] on select "All Categories Advertising Cloud Storage Customer Support Dashboard Gallery Dat…" at bounding box center [670, 174] width 392 height 33
click at [475, 157] on select "All Categories Advertising Cloud Storage Customer Support Dashboard Gallery Dat…" at bounding box center [670, 174] width 392 height 33
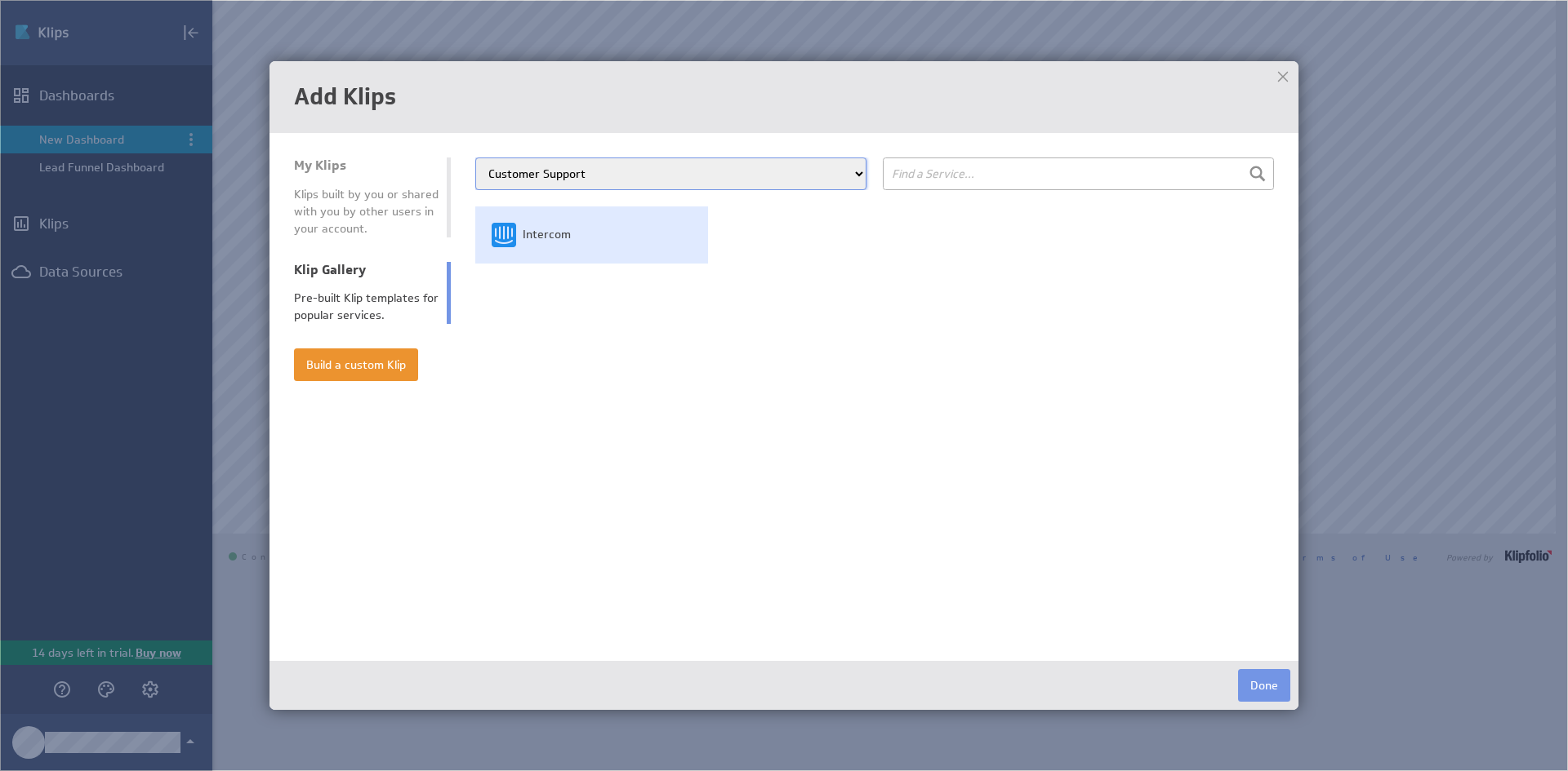
click at [560, 246] on td "Intercom" at bounding box center [592, 235] width 233 height 57
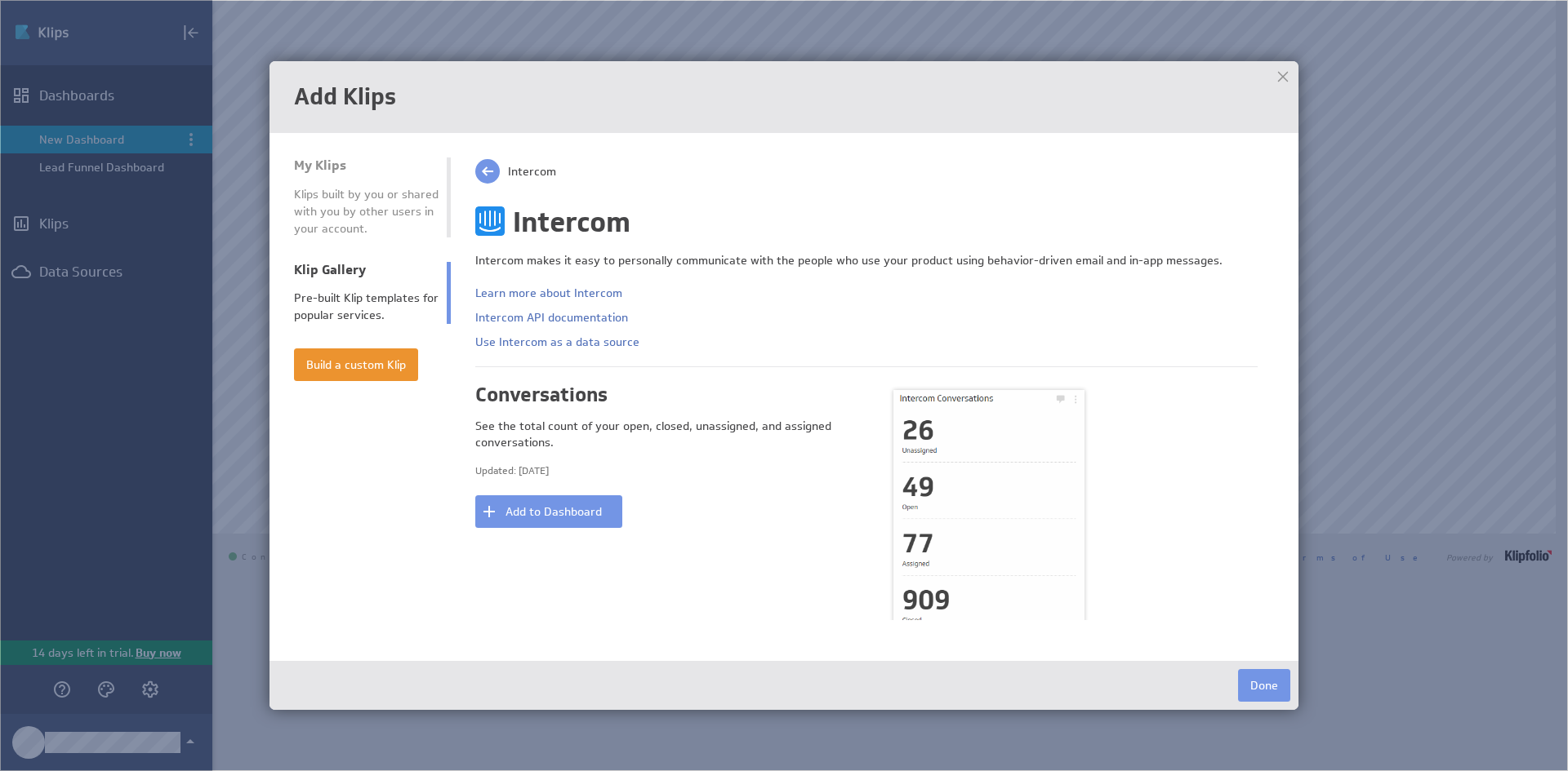
click at [494, 176] on span at bounding box center [487, 171] width 24 height 24
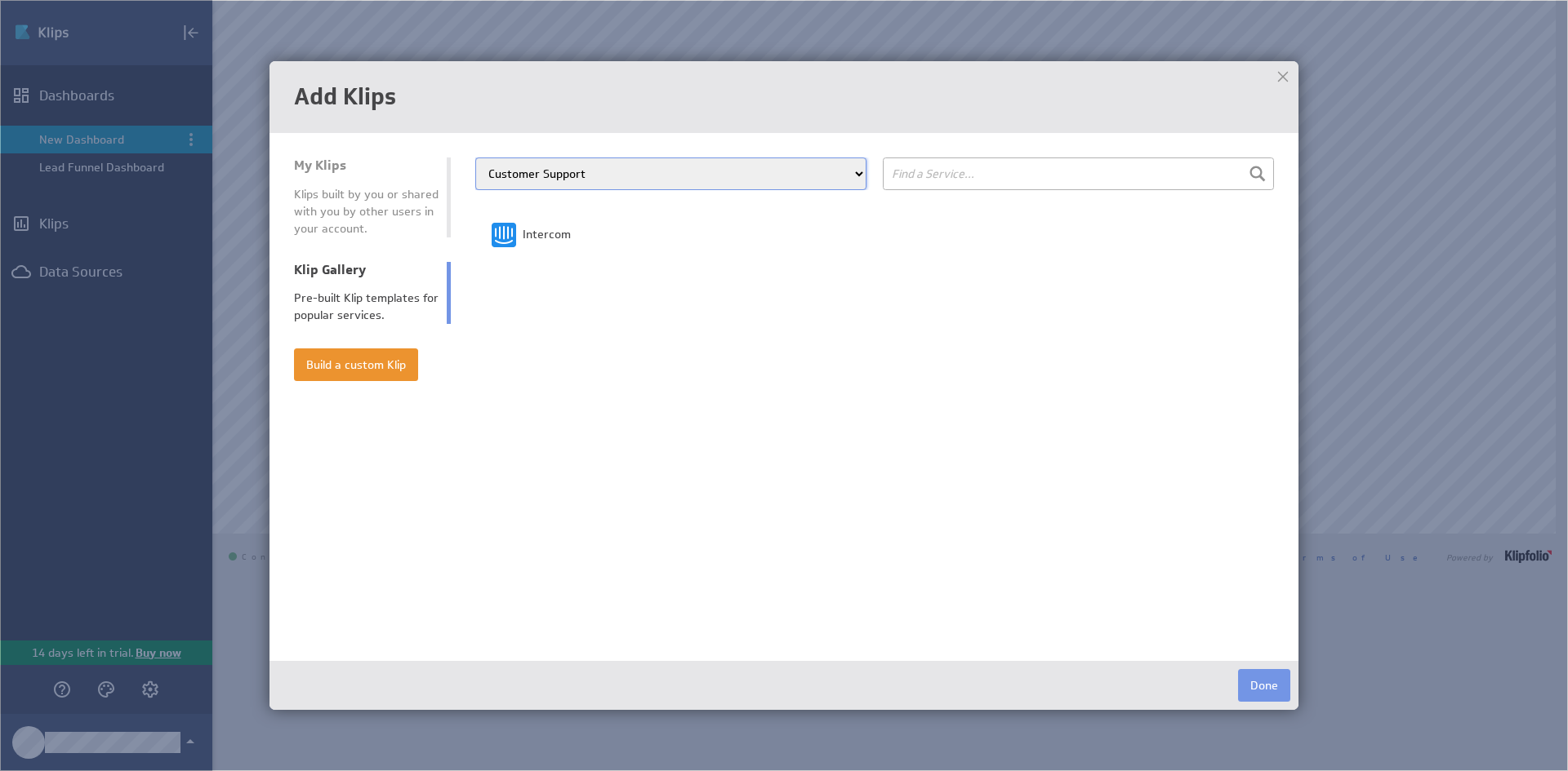
click at [562, 177] on select "All Categories Advertising Cloud Storage Customer Support Dashboard Gallery Dat…" at bounding box center [670, 174] width 392 height 33
click at [475, 157] on select "All Categories Advertising Cloud Storage Customer Support Dashboard Gallery Dat…" at bounding box center [670, 174] width 392 height 33
click at [605, 165] on select "All Categories Advertising Cloud Storage Customer Support Dashboard Gallery Dat…" at bounding box center [670, 174] width 392 height 33
click at [475, 157] on select "All Categories Advertising Cloud Storage Customer Support Dashboard Gallery Dat…" at bounding box center [670, 174] width 392 height 33
click at [582, 187] on select "All Categories Advertising Cloud Storage Customer Support Dashboard Gallery Dat…" at bounding box center [670, 174] width 392 height 33
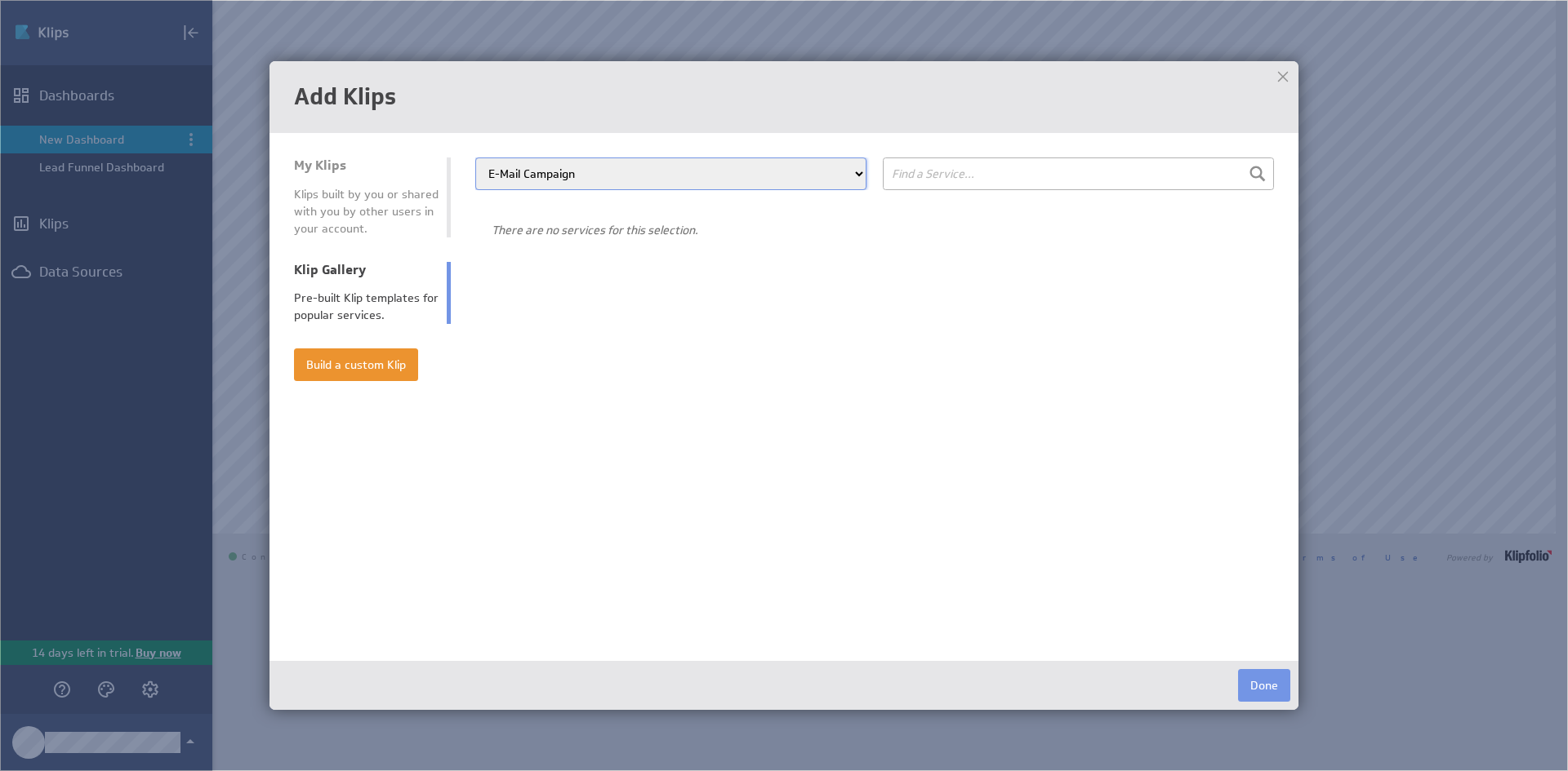
click at [475, 157] on select "All Categories Advertising Cloud Storage Customer Support Dashboard Gallery Dat…" at bounding box center [670, 174] width 392 height 33
click at [629, 182] on select "All Categories Advertising Cloud Storage Customer Support Dashboard Gallery Dat…" at bounding box center [670, 174] width 392 height 33
click at [475, 157] on select "All Categories Advertising Cloud Storage Customer Support Dashboard Gallery Dat…" at bounding box center [670, 174] width 392 height 33
click at [520, 178] on select "All Categories Advertising Cloud Storage Customer Support Dashboard Gallery Dat…" at bounding box center [670, 174] width 392 height 33
click at [475, 157] on select "All Categories Advertising Cloud Storage Customer Support Dashboard Gallery Dat…" at bounding box center [670, 174] width 392 height 33
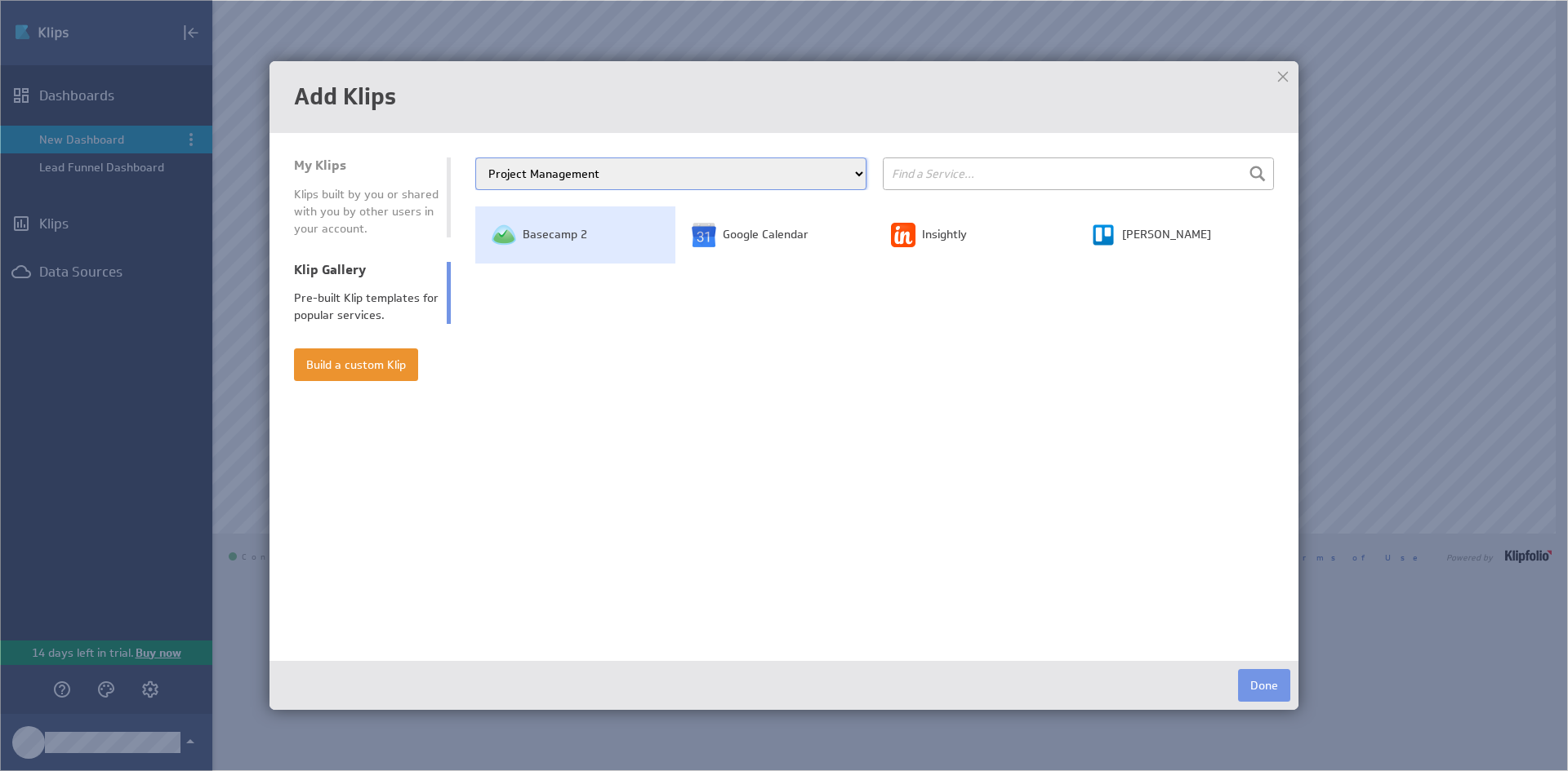
click at [545, 228] on span "Basecamp 2" at bounding box center [555, 235] width 64 height 17
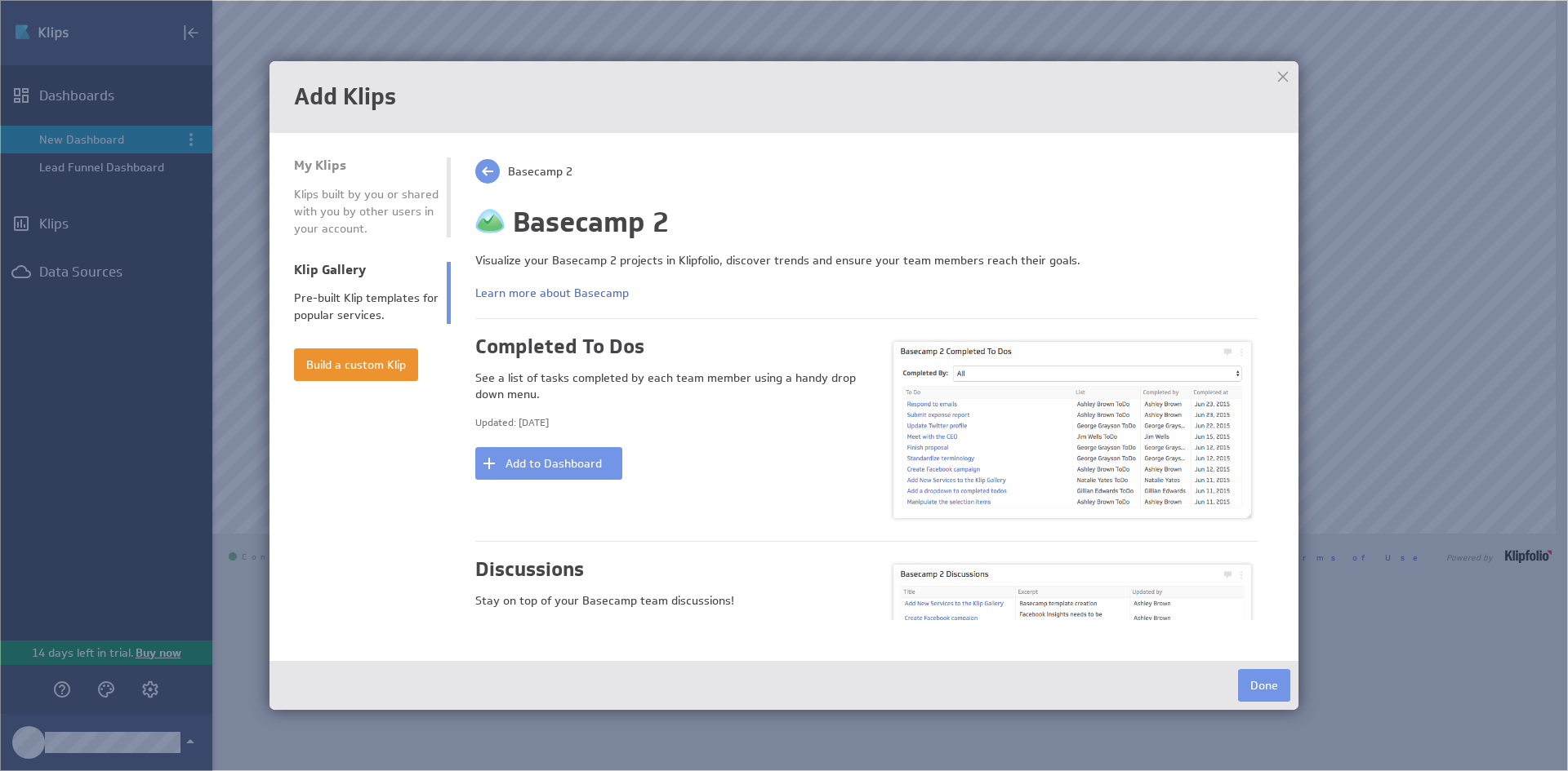
click at [482, 172] on span at bounding box center [487, 171] width 24 height 24
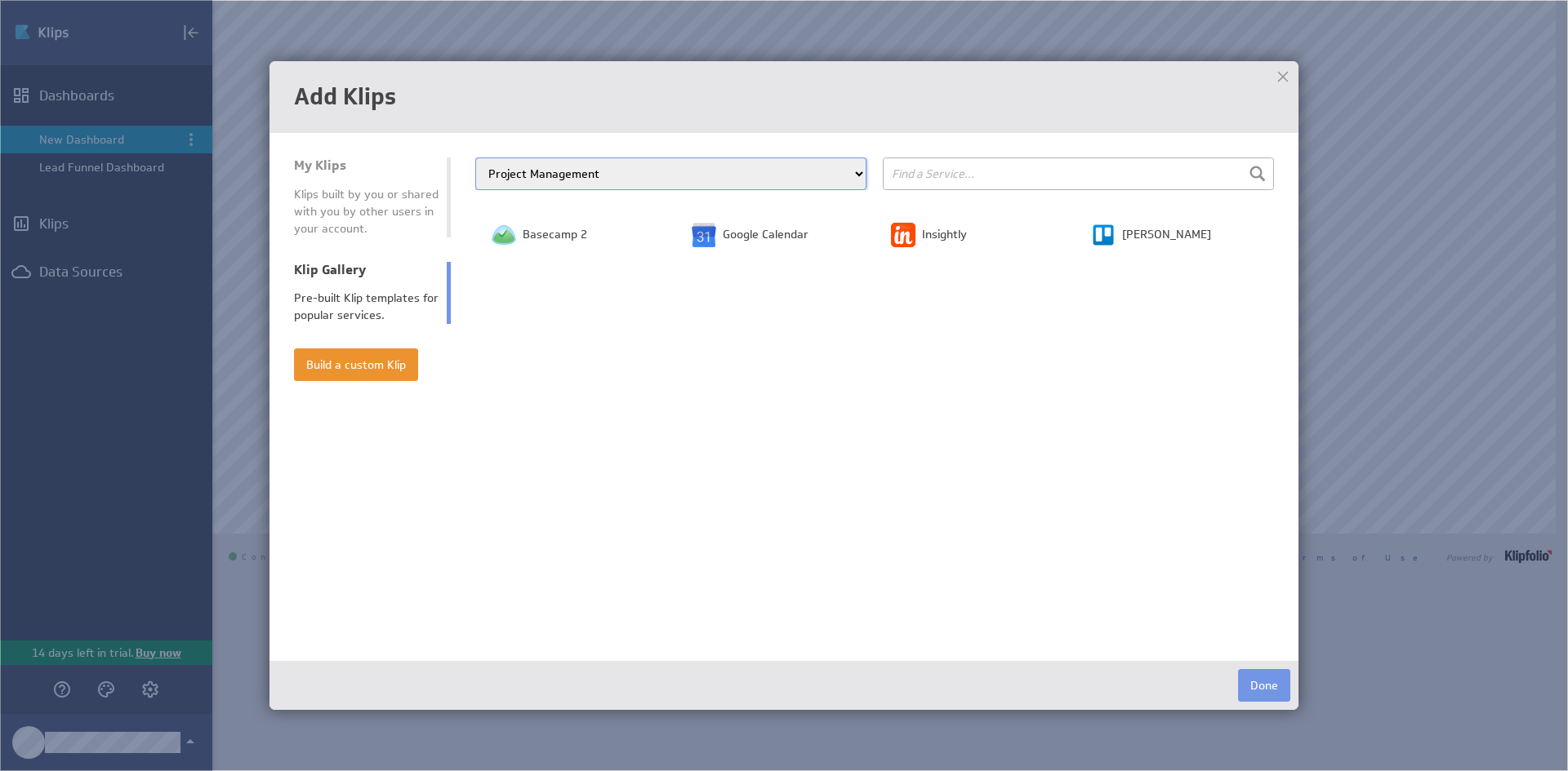
click at [646, 180] on select "All Categories Advertising Cloud Storage Customer Support Dashboard Gallery Dat…" at bounding box center [670, 174] width 392 height 33
select select "sales_and_crm"
click at [475, 157] on select "All Categories Advertising Cloud Storage Customer Support Dashboard Gallery Dat…" at bounding box center [670, 174] width 392 height 33
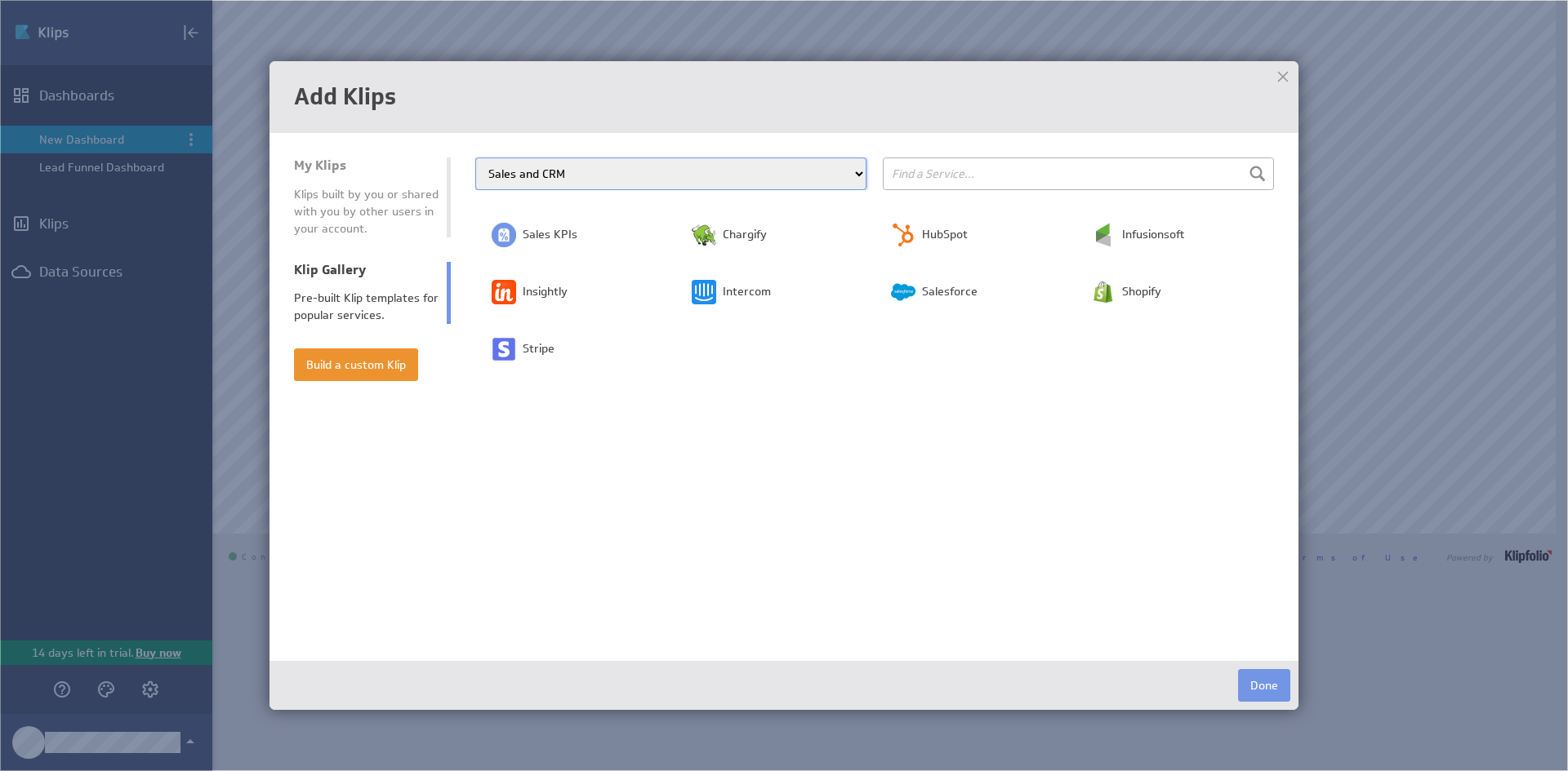
click at [1280, 74] on div at bounding box center [1282, 76] width 24 height 24
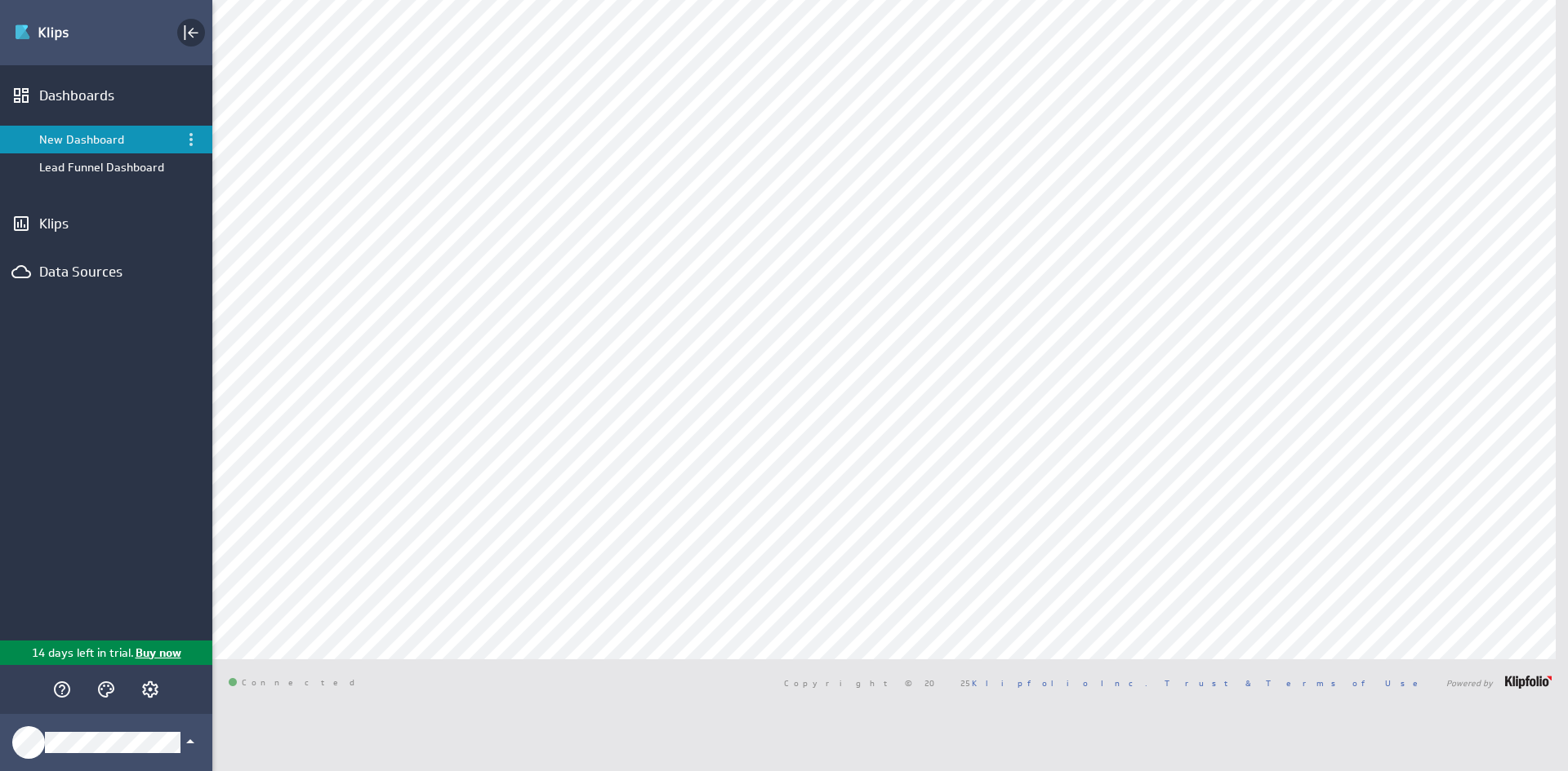
click at [187, 26] on icon "Collapse" at bounding box center [191, 33] width 19 height 19
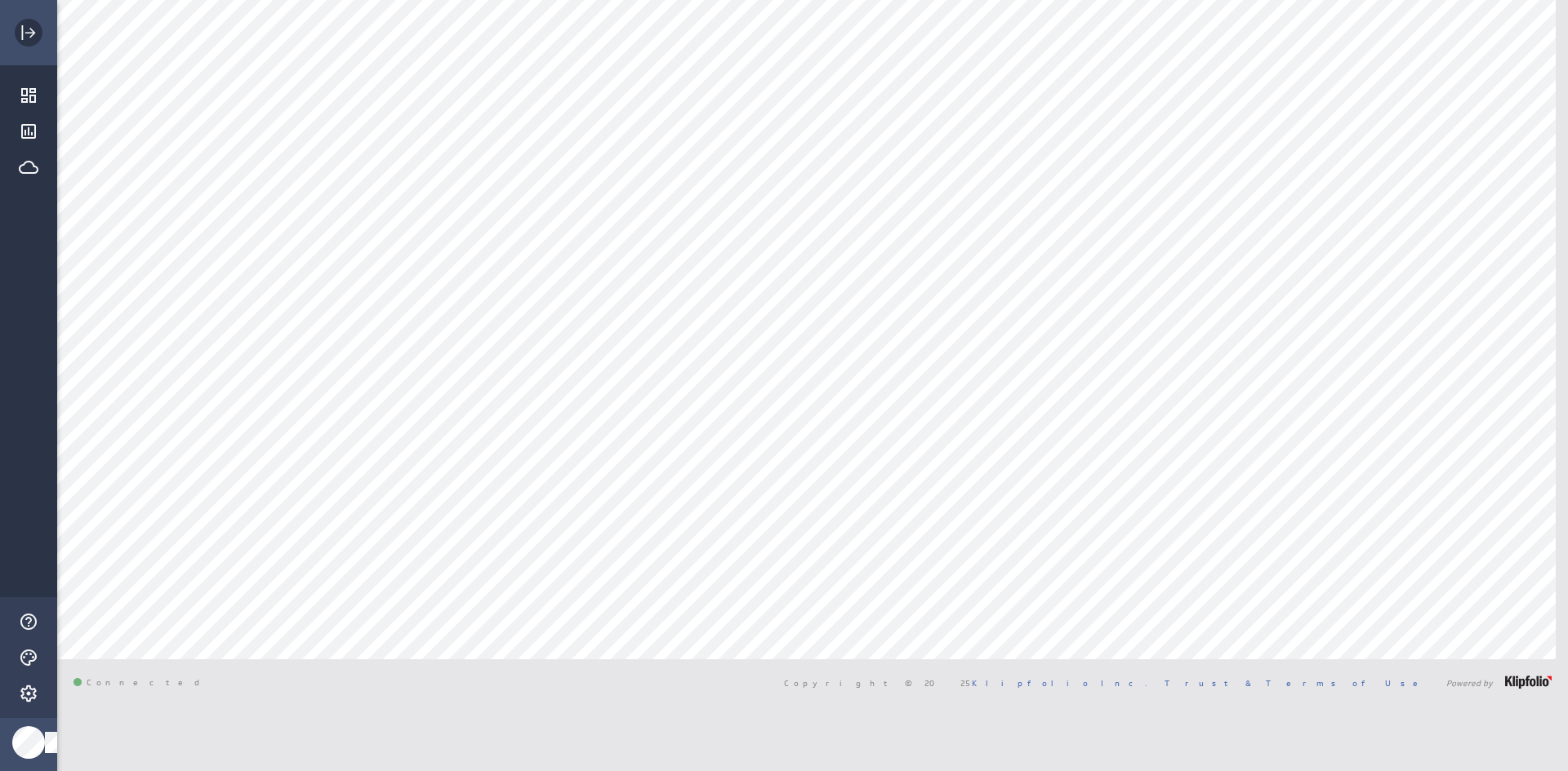
click at [30, 35] on icon "Expand" at bounding box center [28, 33] width 19 height 19
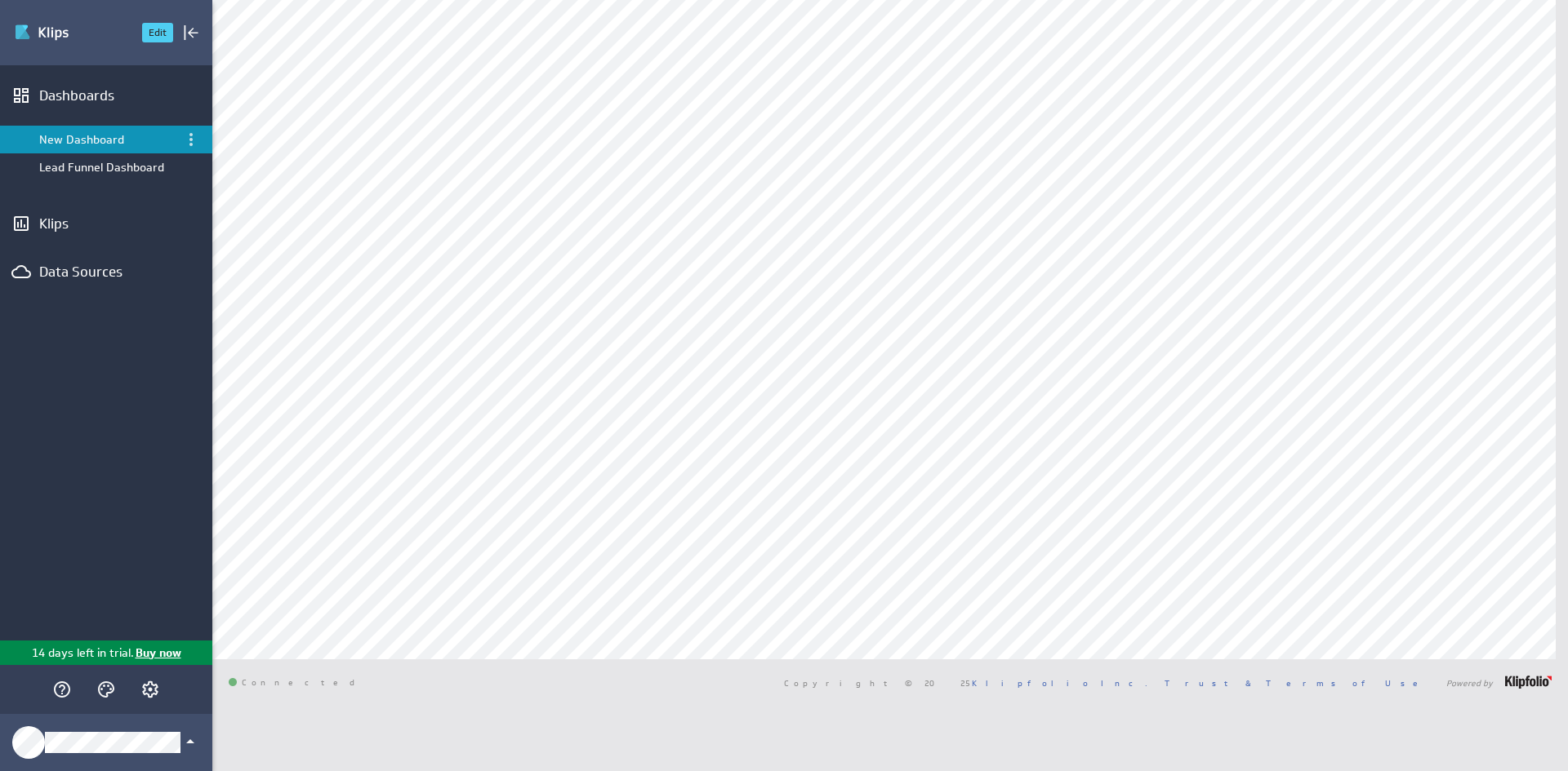
click at [24, 35] on img "Go to Dashboards" at bounding box center [71, 32] width 115 height 26
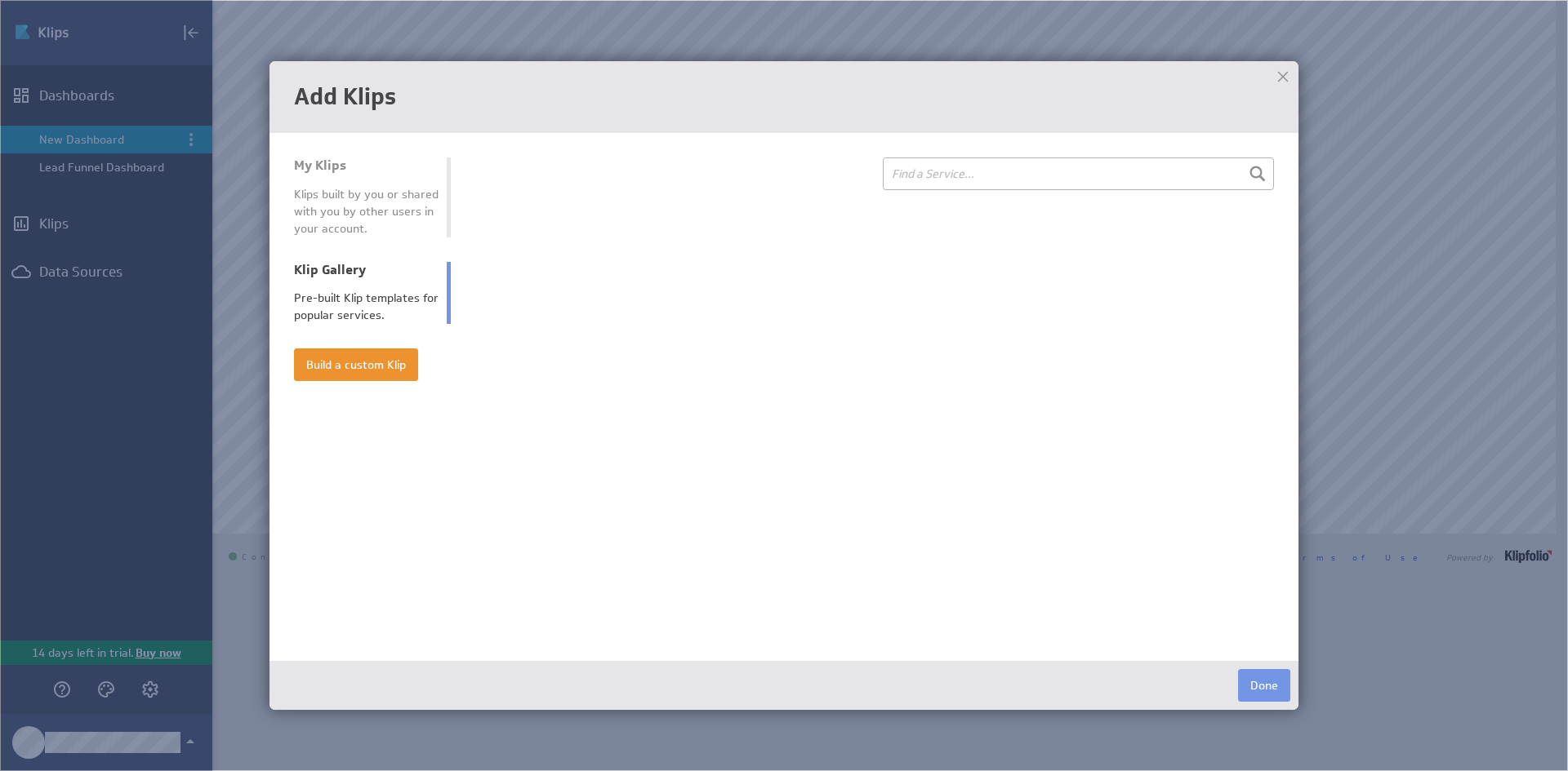
select select "sales_and_crm"
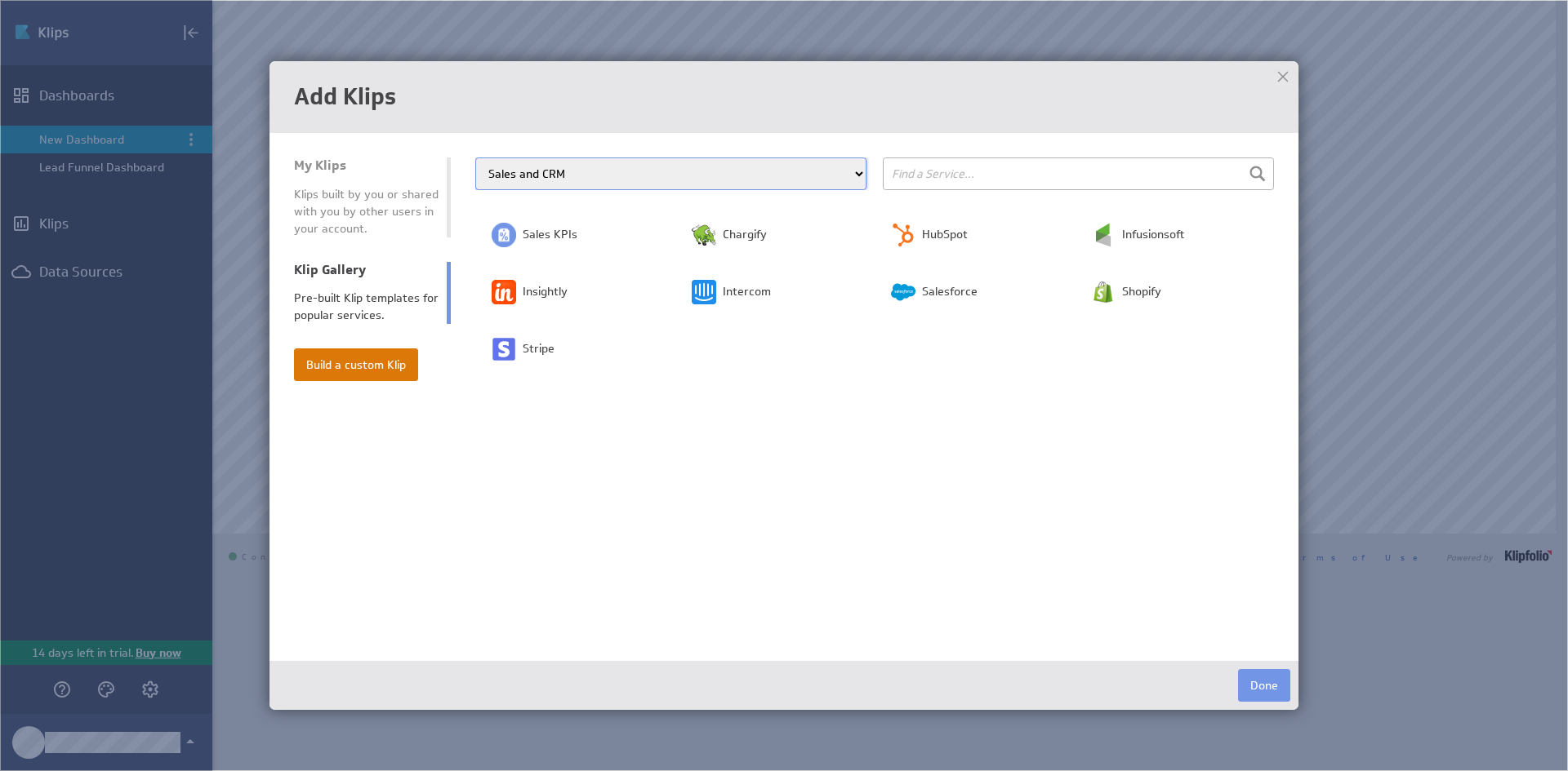
click at [392, 377] on button "Build a custom Klip" at bounding box center [357, 365] width 124 height 33
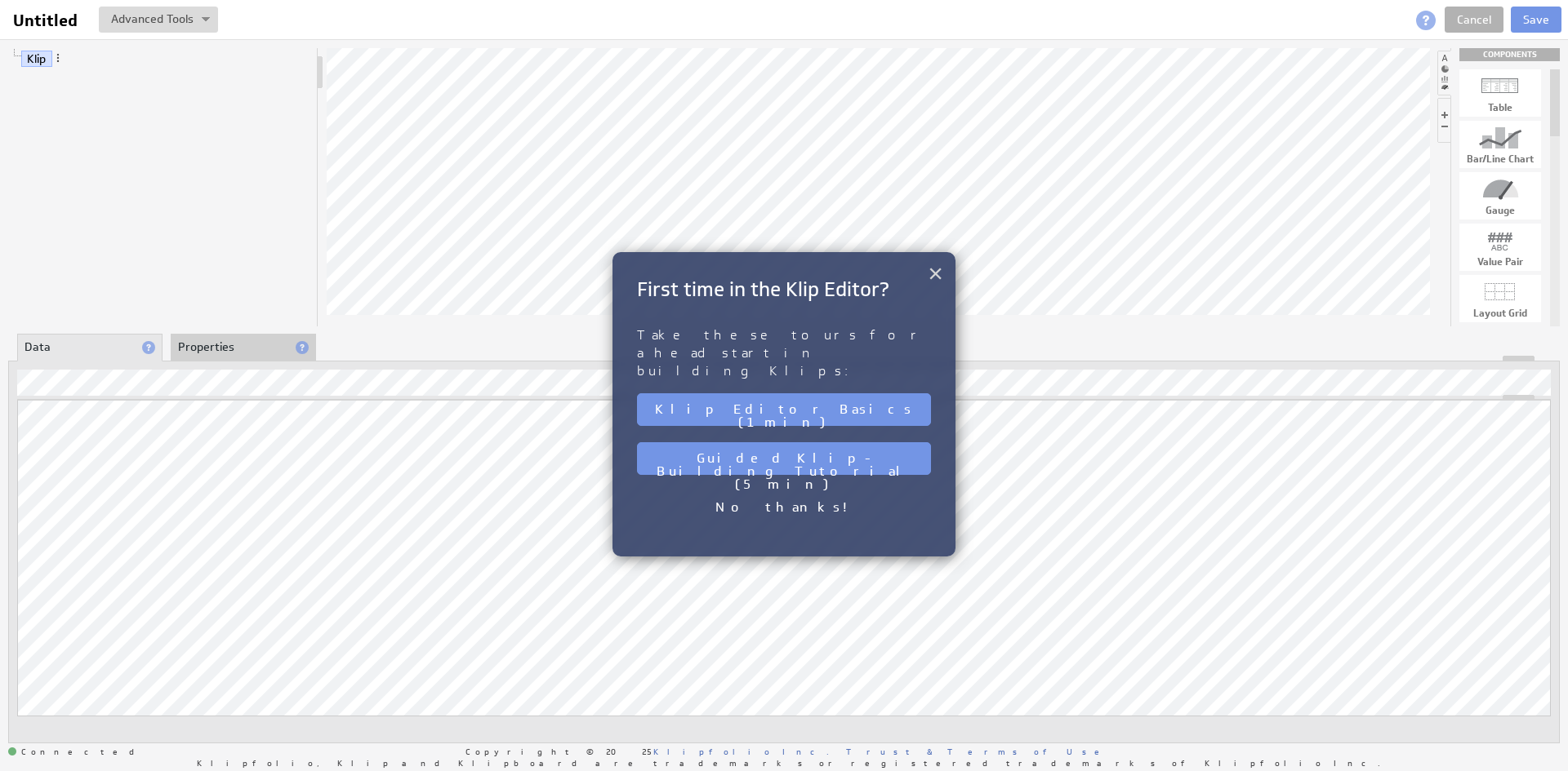
click at [936, 273] on button "×" at bounding box center [936, 274] width 16 height 33
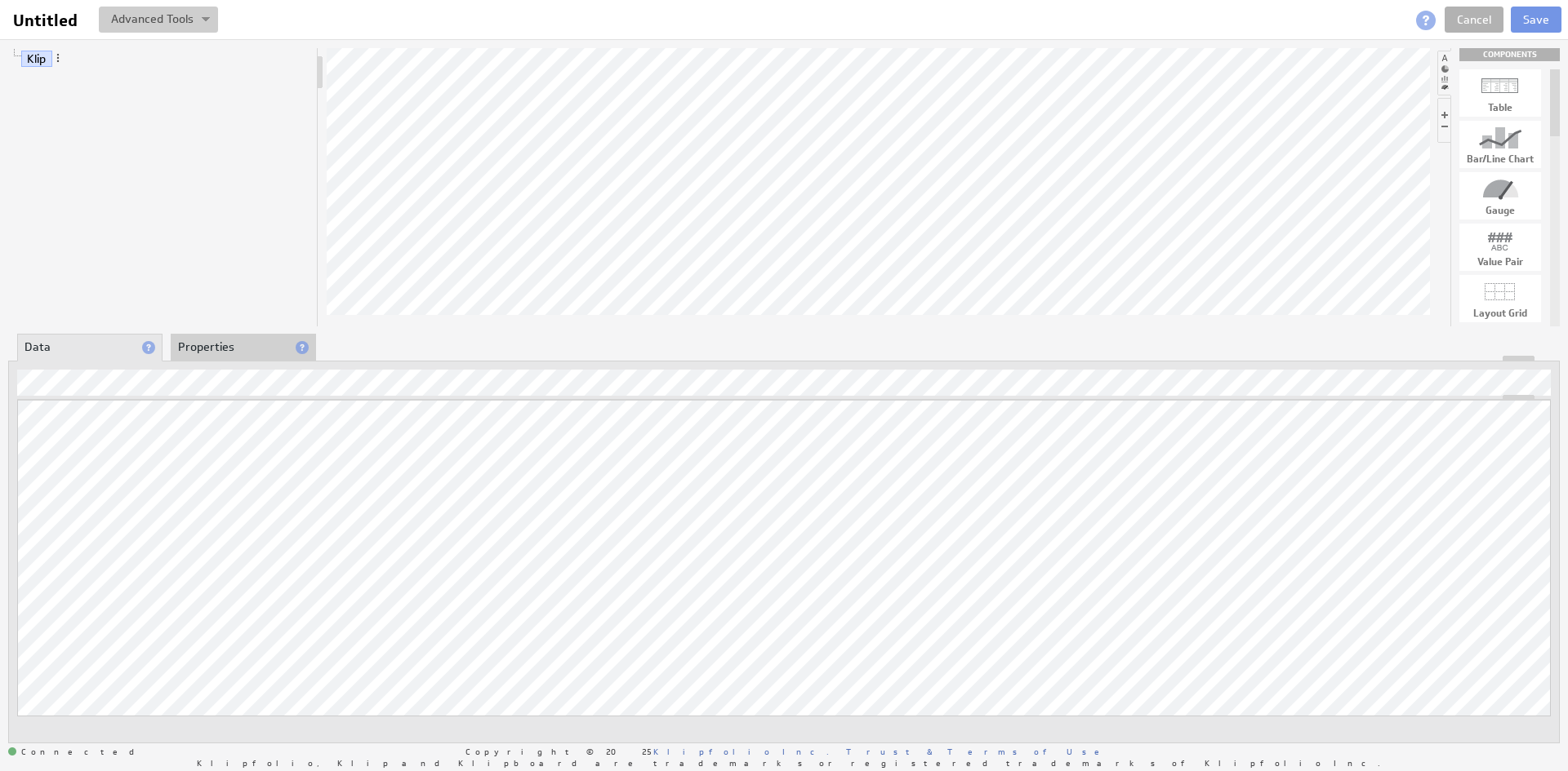
click at [140, 21] on button at bounding box center [158, 19] width 119 height 26
click at [265, 363] on div "Updating... Select a Function ARRAY DATE SELECT SLICE SUM Data Manipulation Log…" at bounding box center [783, 553] width 1551 height 383
click at [266, 353] on li "Properties" at bounding box center [244, 348] width 146 height 28
